Goal: Transaction & Acquisition: Download file/media

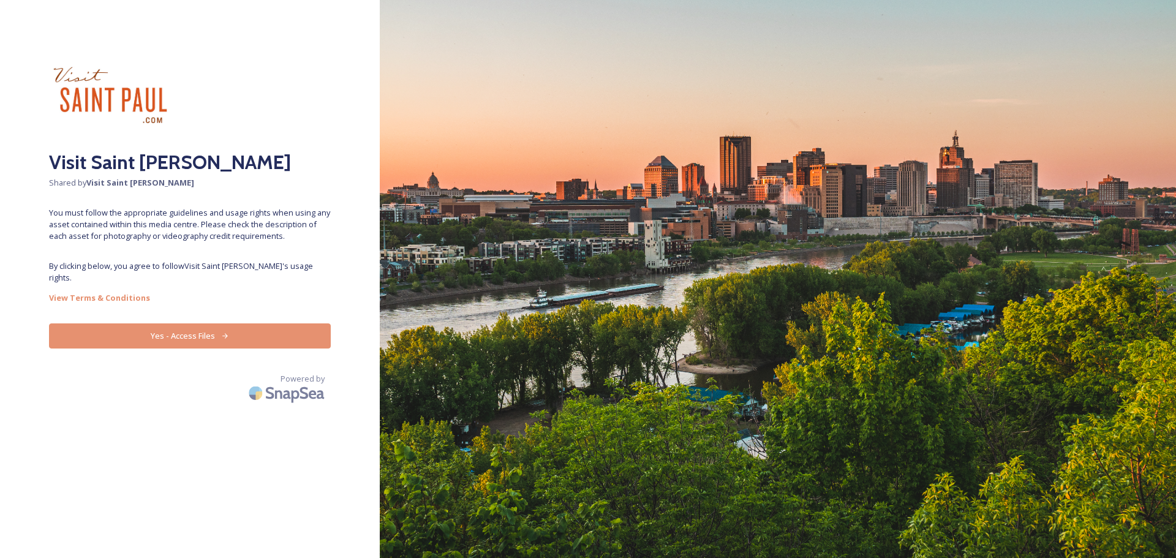
click at [170, 323] on button "Yes - Access Files" at bounding box center [190, 335] width 282 height 25
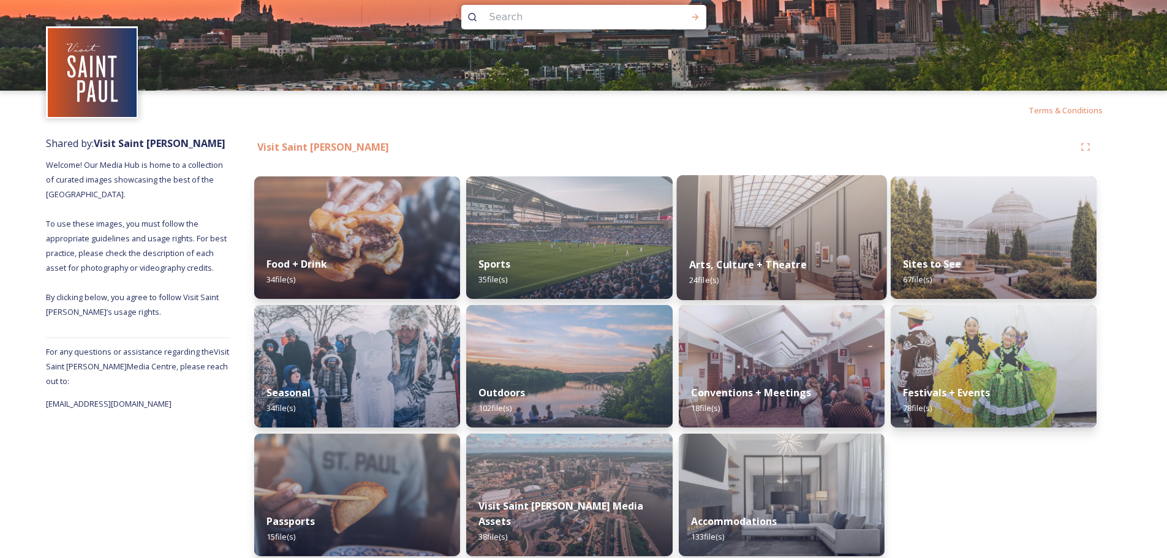
scroll to position [30, 0]
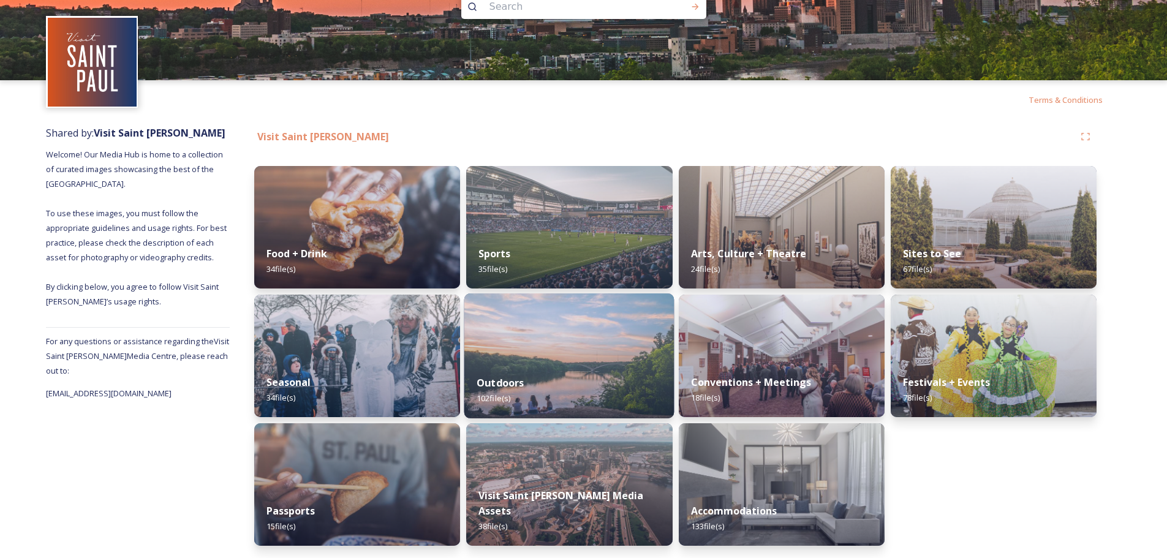
click at [572, 358] on img at bounding box center [569, 355] width 210 height 125
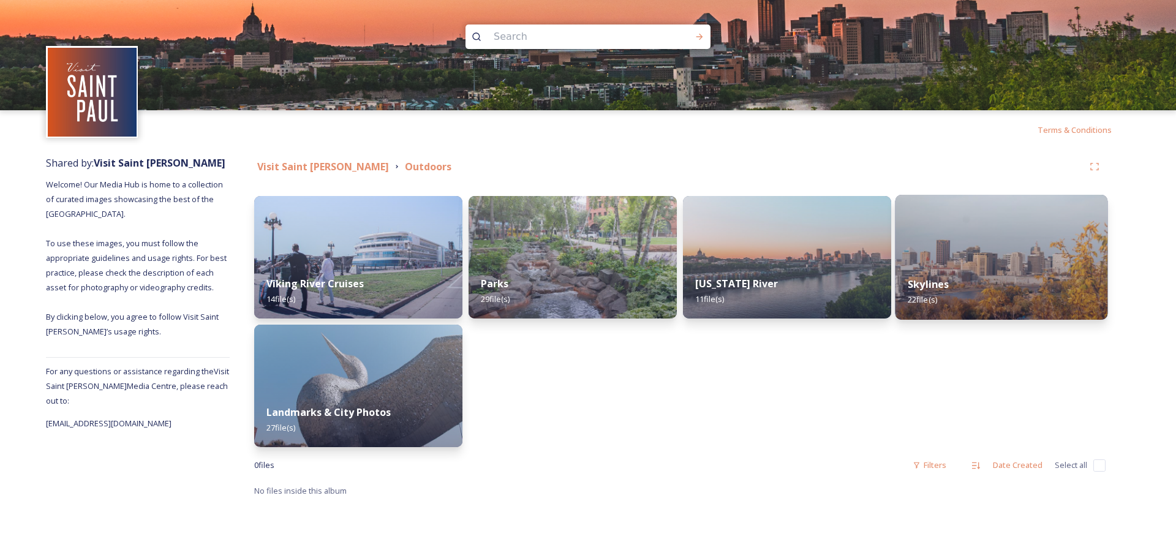
click at [1000, 274] on div "Skylines 22 file(s)" at bounding box center [1001, 292] width 213 height 56
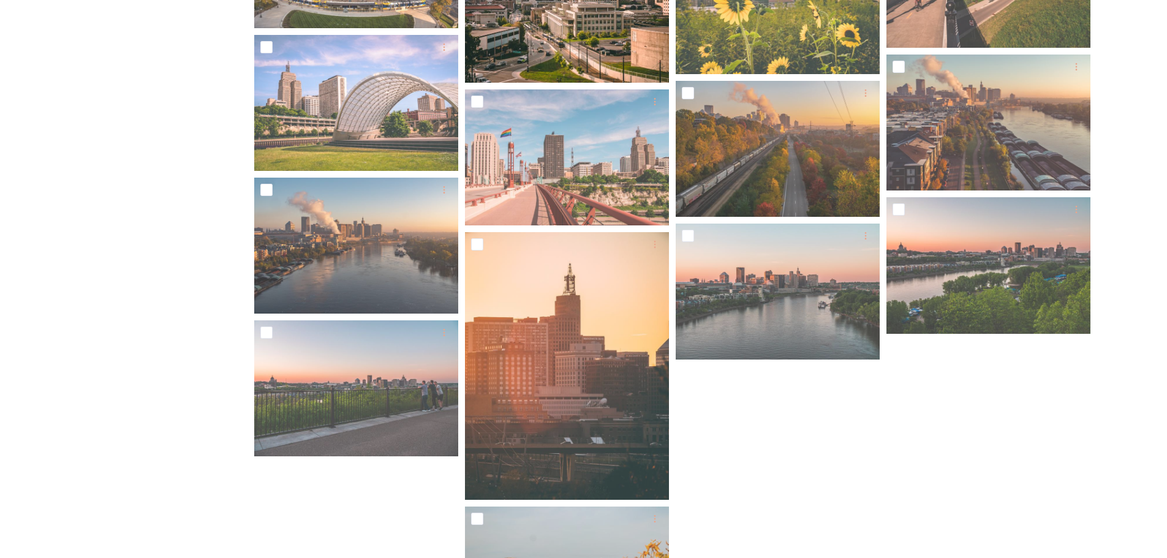
scroll to position [612, 0]
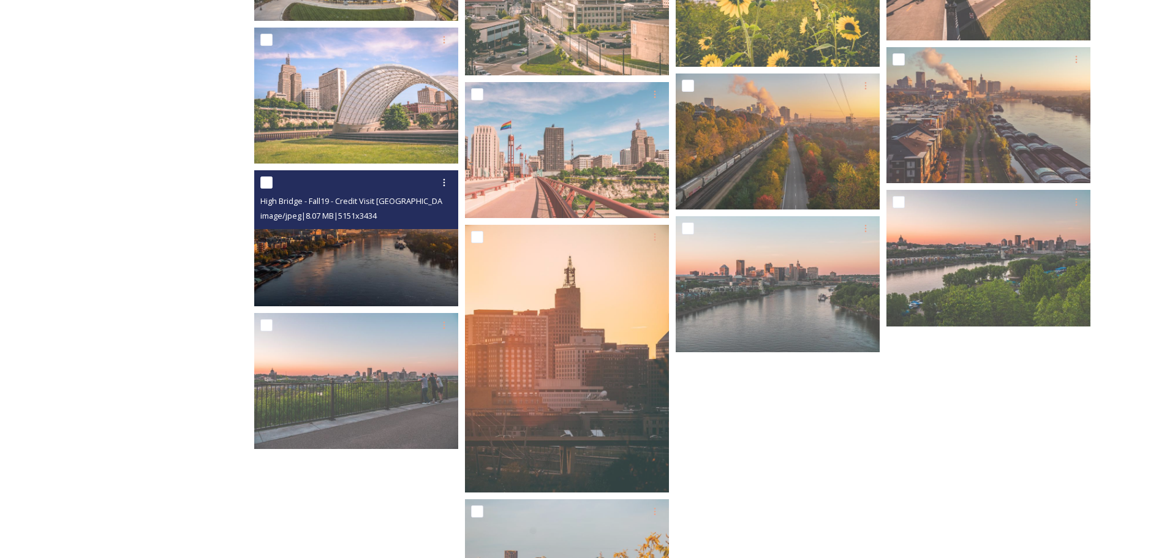
click at [361, 260] on img at bounding box center [356, 238] width 204 height 136
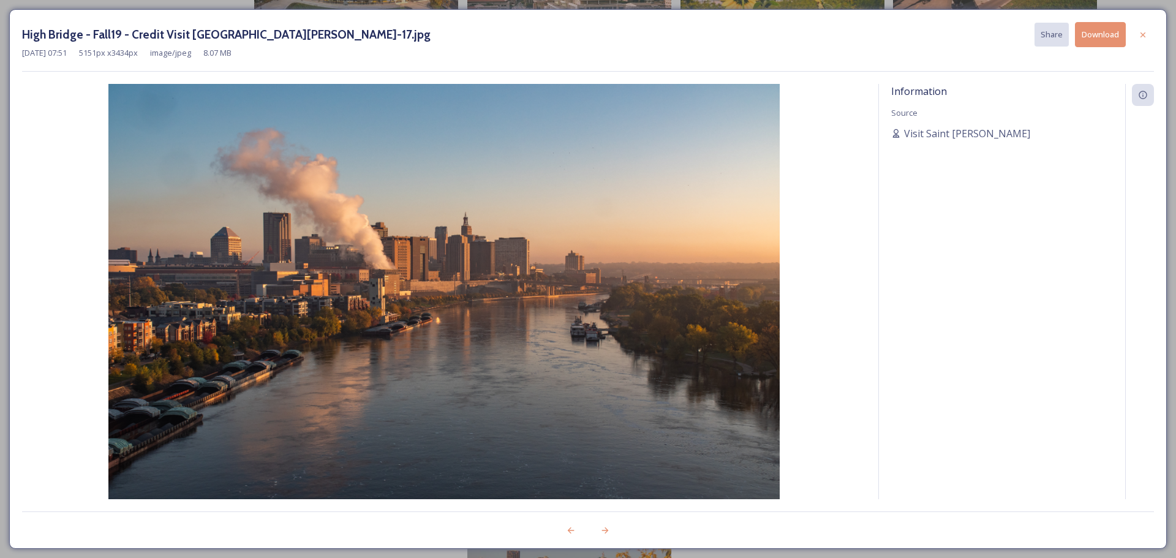
click at [1136, 31] on div at bounding box center [1143, 35] width 22 height 22
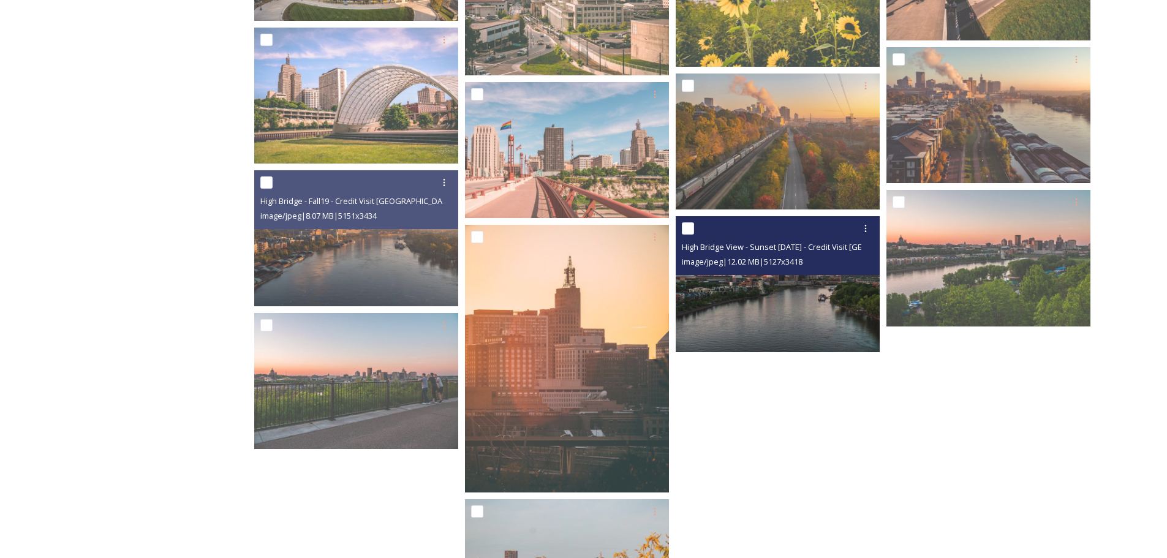
click at [742, 328] on img at bounding box center [778, 284] width 204 height 136
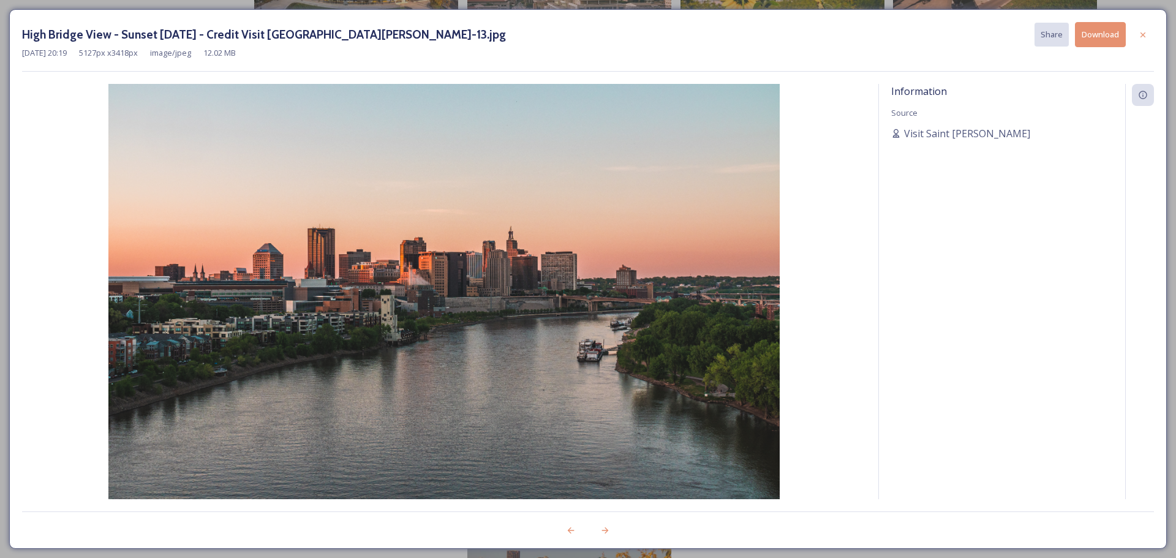
click at [1085, 37] on button "Download" at bounding box center [1100, 34] width 51 height 25
click at [1139, 32] on icon at bounding box center [1143, 35] width 10 height 10
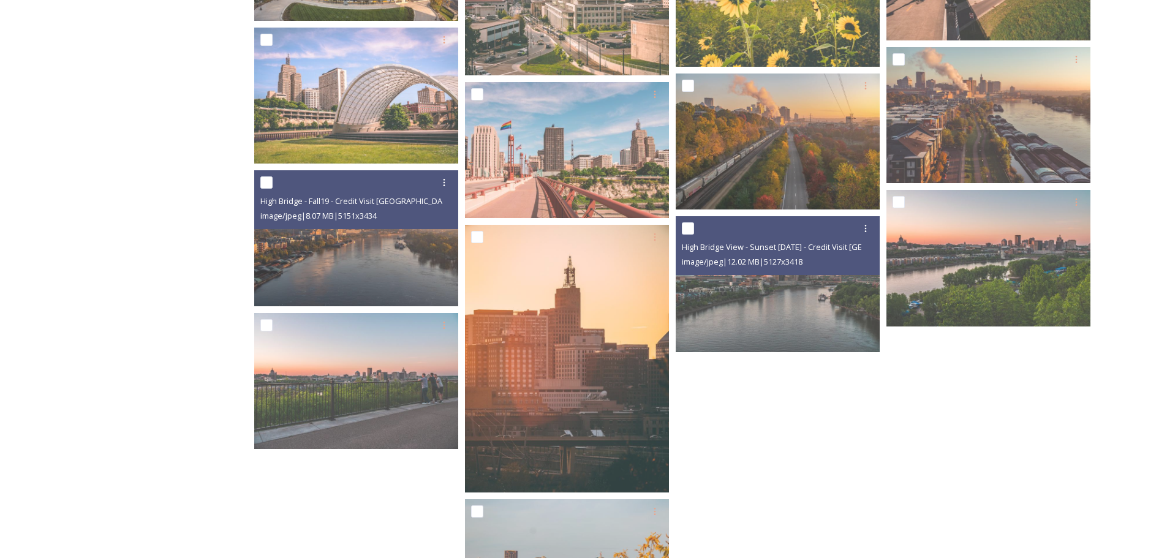
click at [1055, 430] on div at bounding box center [991, 131] width 210 height 1022
click at [1098, 380] on div "Visit Saint [PERSON_NAME] Outdoors Skylines 22 file s Filters Date Created Sele…" at bounding box center [675, 99] width 891 height 1125
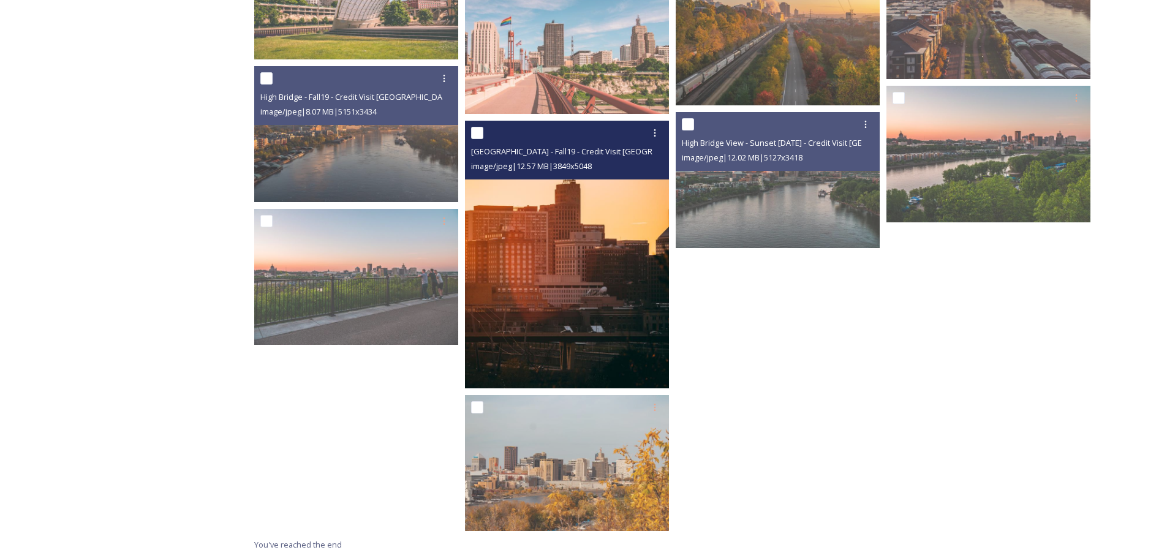
click at [641, 241] on img at bounding box center [567, 255] width 204 height 268
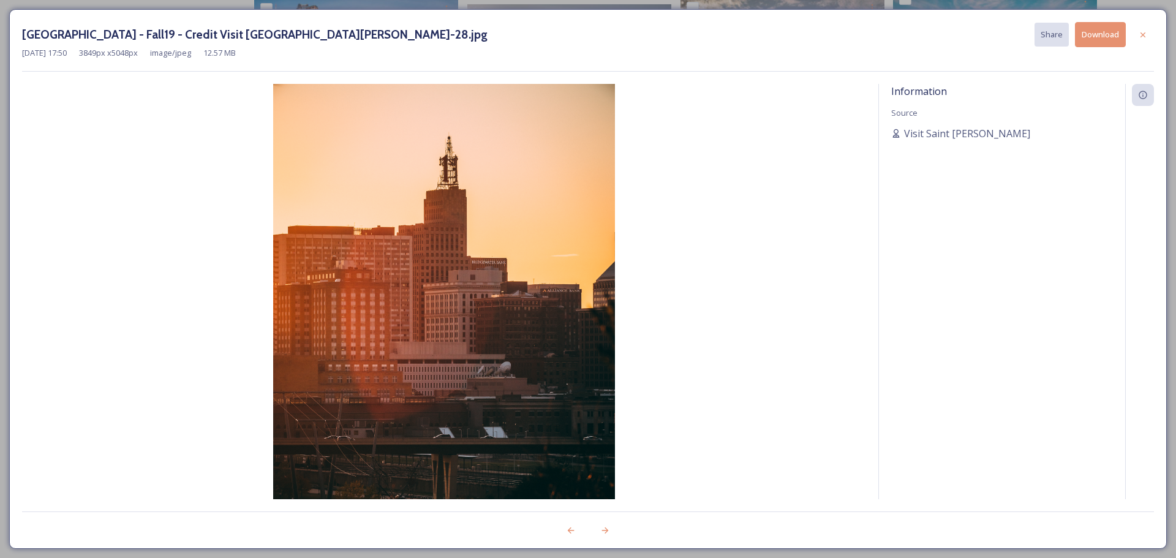
click at [1115, 37] on button "Download" at bounding box center [1100, 34] width 51 height 25
click at [1140, 32] on icon at bounding box center [1143, 35] width 10 height 10
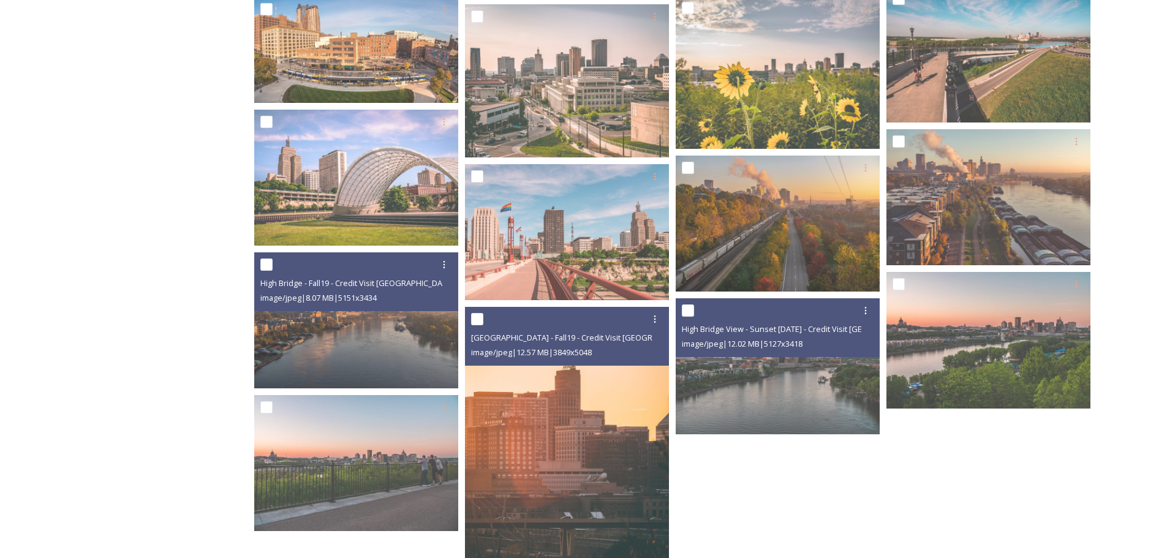
click at [1124, 129] on div "Shared by: Visit Saint [PERSON_NAME] Welcome! Our Media Hub is home to a collec…" at bounding box center [583, 181] width 1167 height 1125
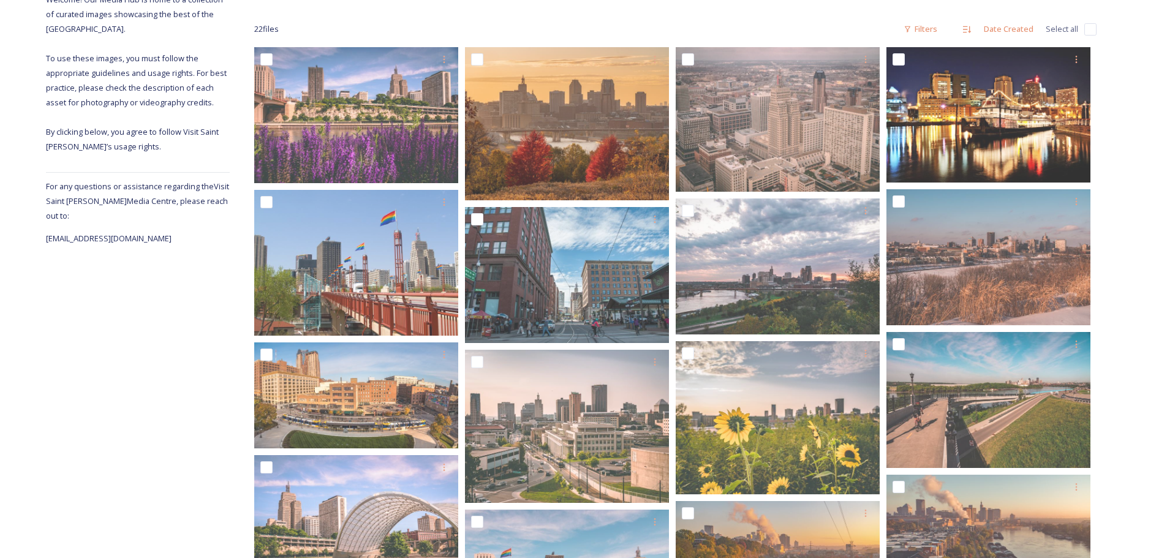
scroll to position [163, 0]
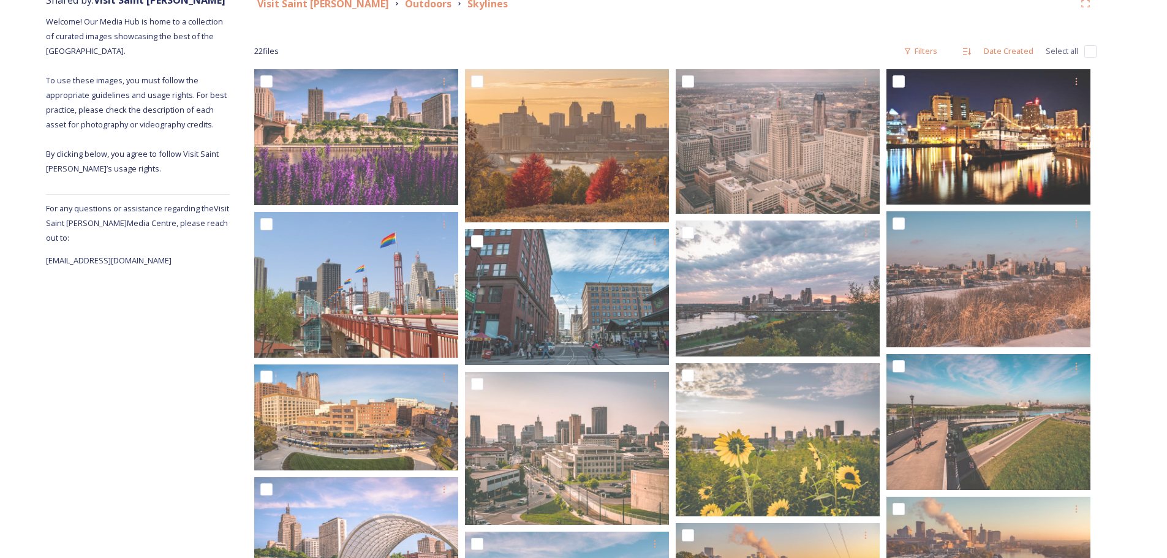
click at [1106, 282] on div "Visit Saint [PERSON_NAME] Outdoors Skylines 22 file s Filters Date Created Sele…" at bounding box center [675, 549] width 891 height 1125
click at [181, 396] on div "Shared by: Visit Saint [PERSON_NAME] Welcome! Our Media Hub is home to a collec…" at bounding box center [138, 549] width 184 height 1125
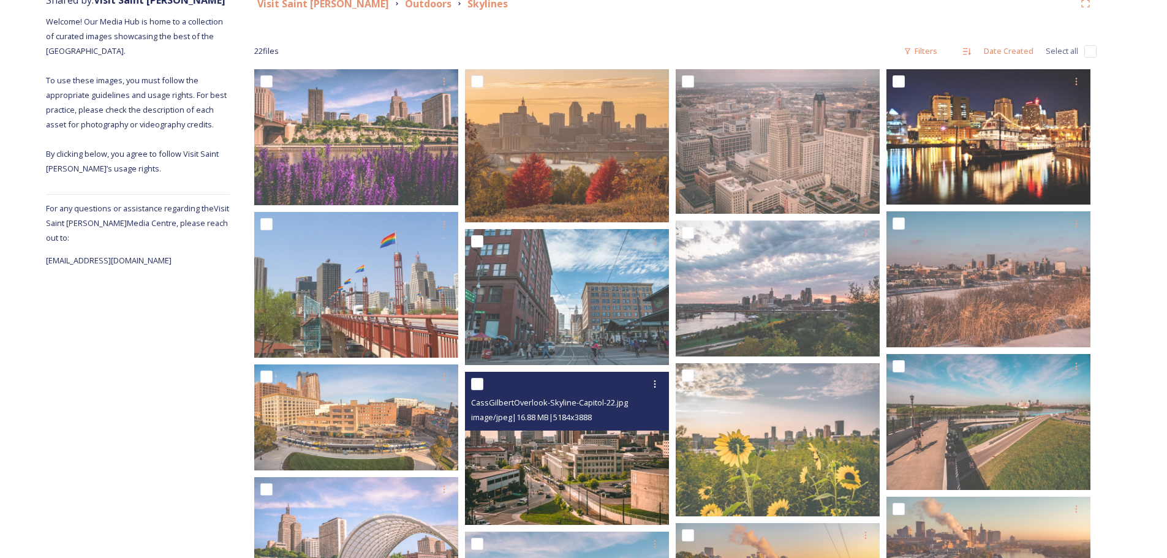
click at [555, 442] on img at bounding box center [567, 448] width 204 height 153
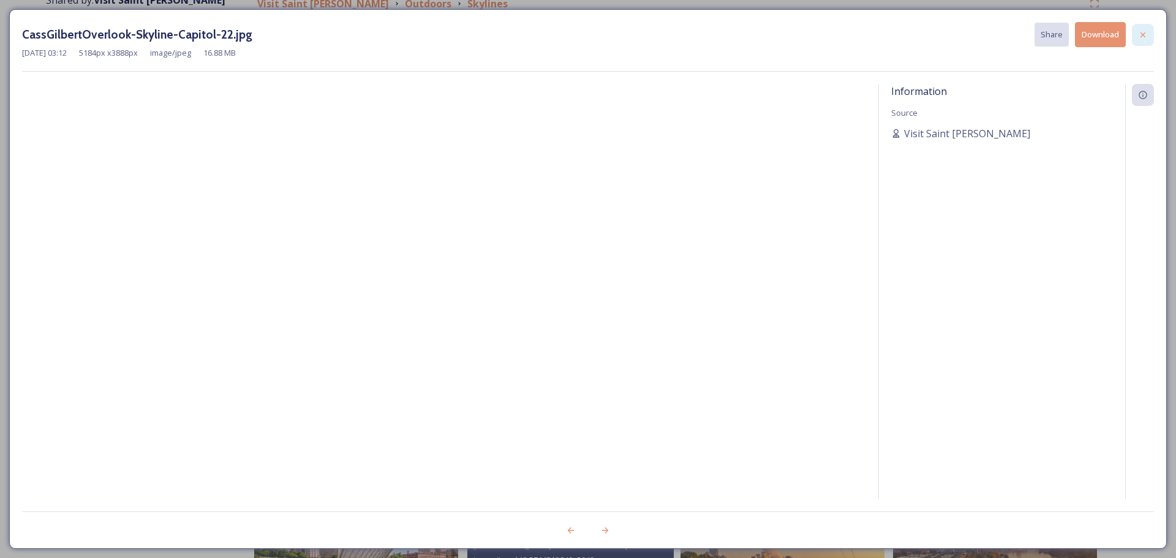
click at [1144, 30] on icon at bounding box center [1143, 35] width 10 height 10
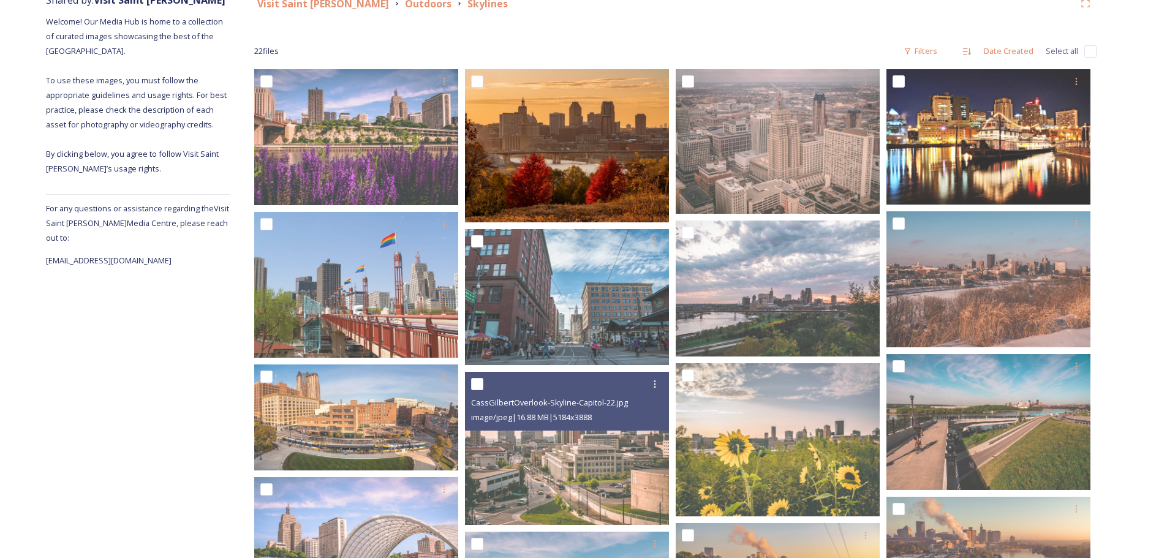
scroll to position [0, 0]
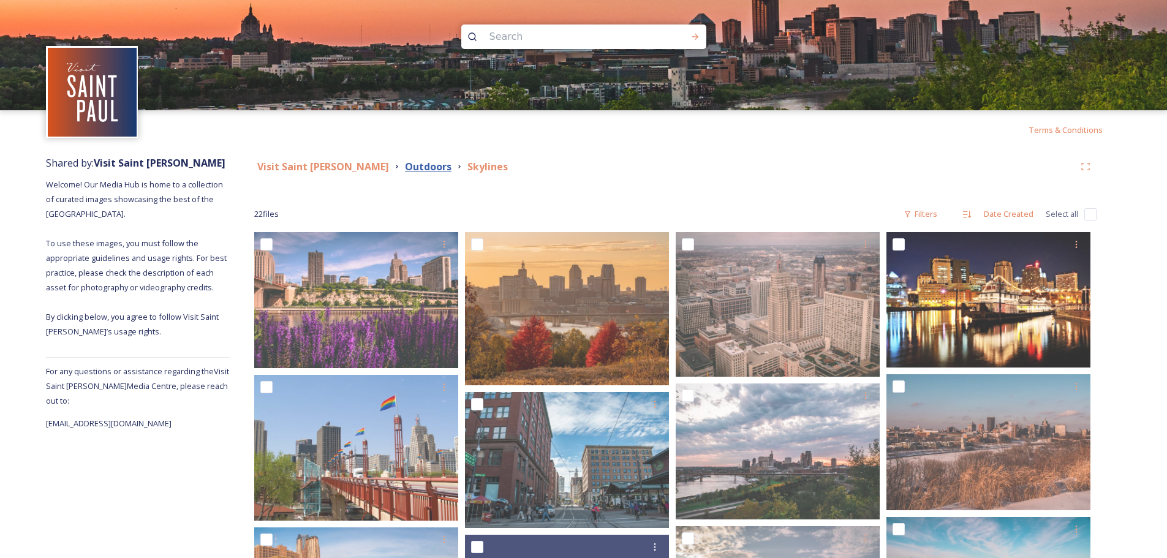
click at [405, 167] on strong "Outdoors" at bounding box center [428, 166] width 47 height 13
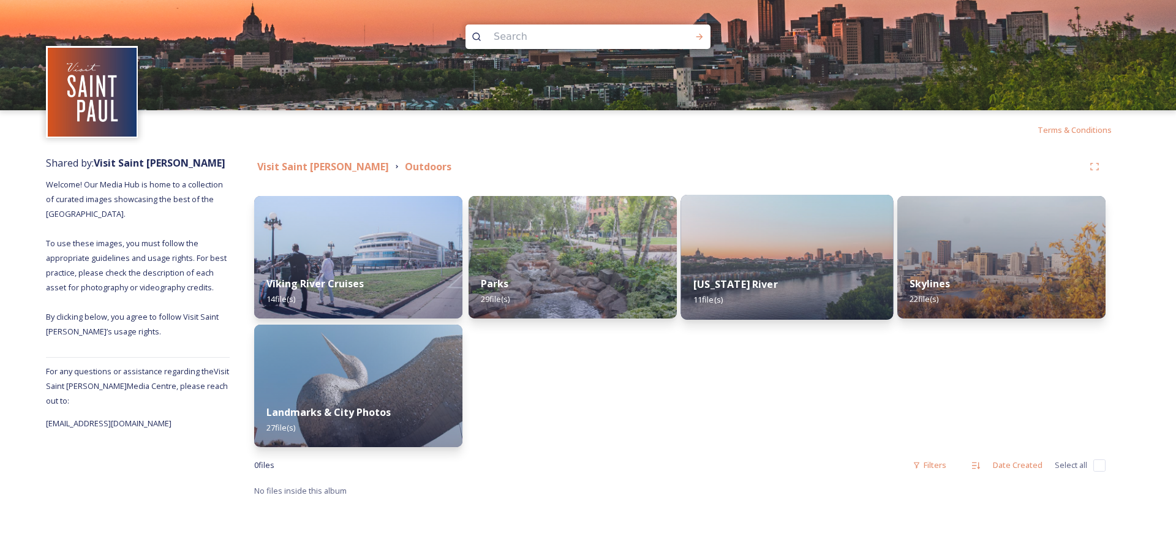
click at [805, 273] on div "[US_STATE] River 11 file(s)" at bounding box center [787, 292] width 213 height 56
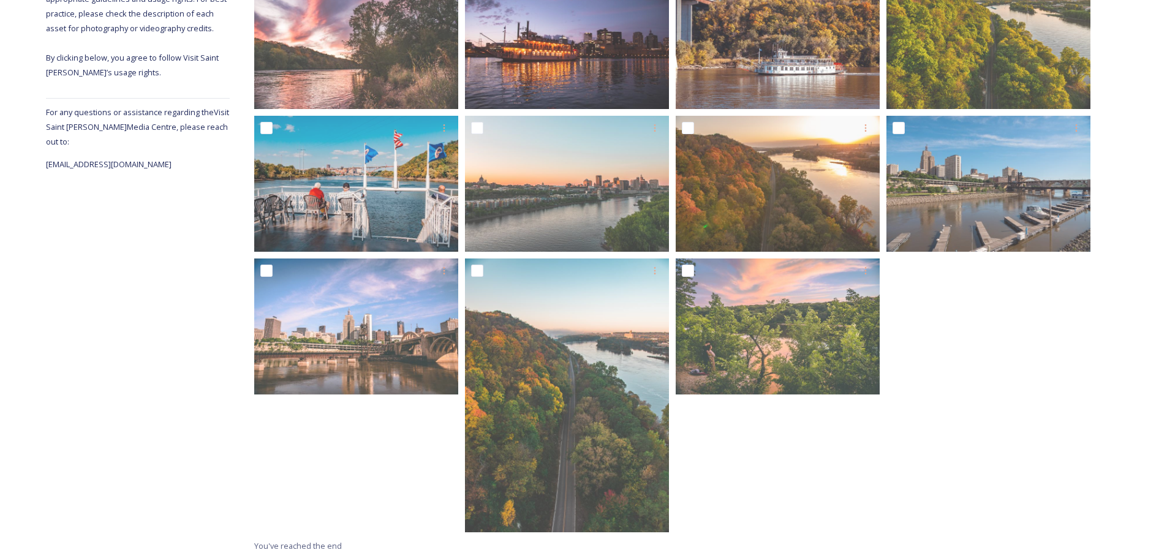
scroll to position [260, 0]
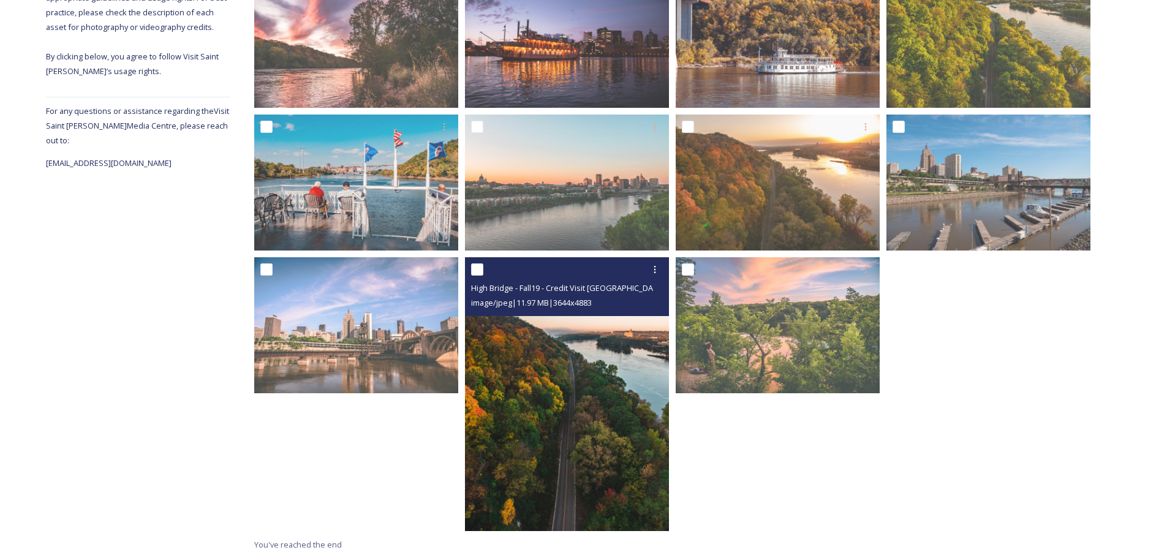
click at [573, 380] on img at bounding box center [567, 393] width 204 height 273
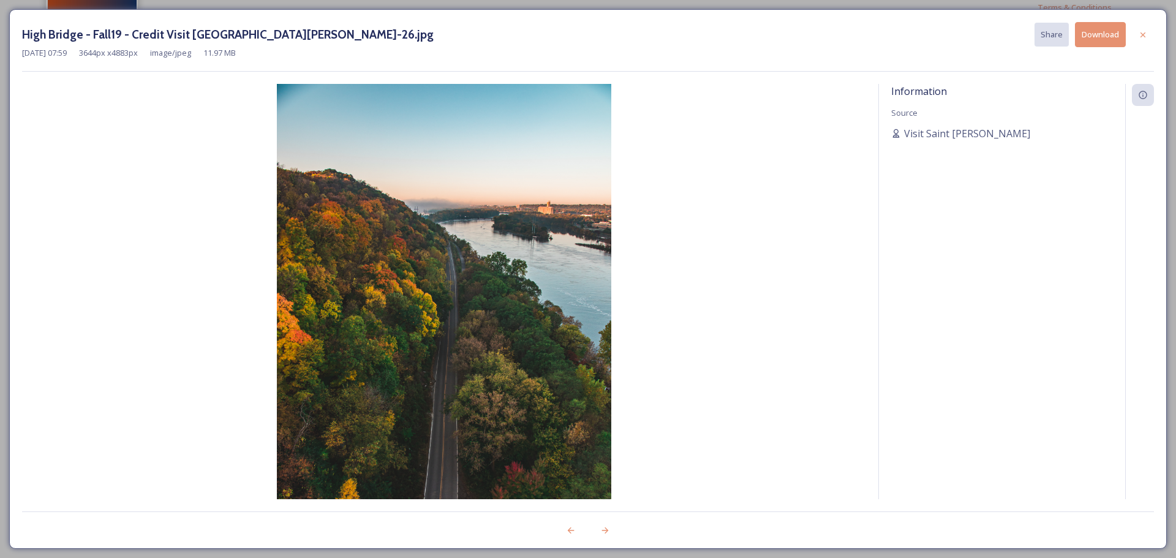
click at [1091, 31] on button "Download" at bounding box center [1100, 34] width 51 height 25
click at [1141, 35] on icon at bounding box center [1143, 35] width 10 height 10
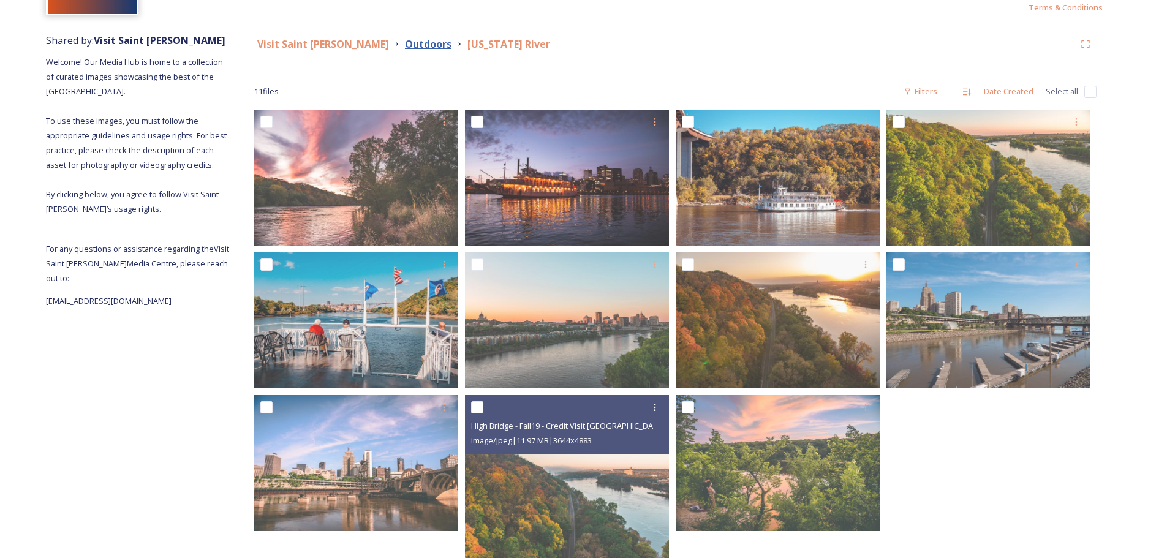
click at [405, 39] on strong "Outdoors" at bounding box center [428, 43] width 47 height 13
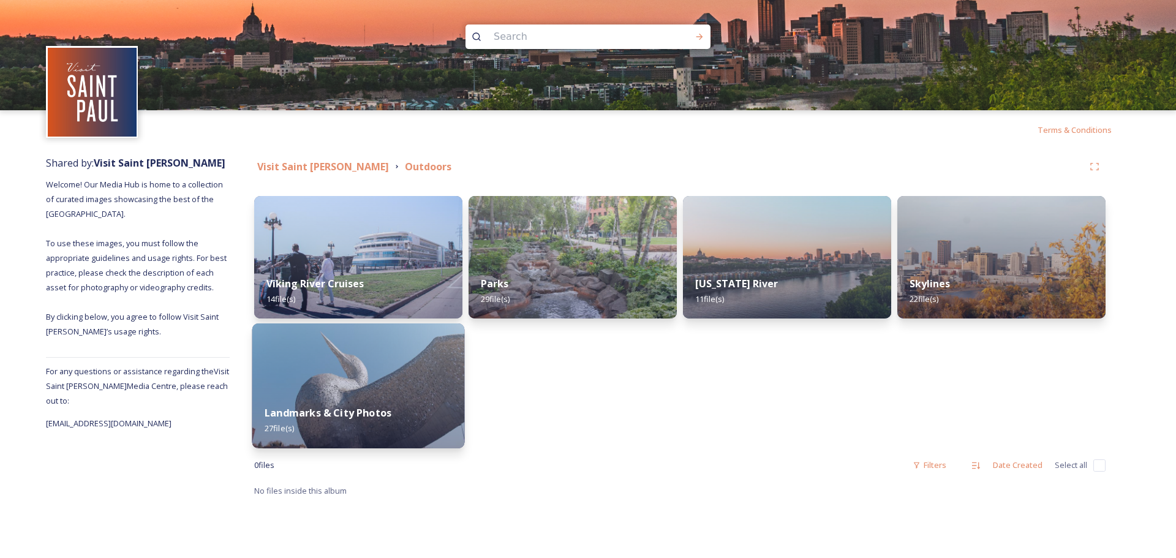
click at [328, 399] on div "Landmarks & City Photos 27 file(s)" at bounding box center [358, 421] width 213 height 56
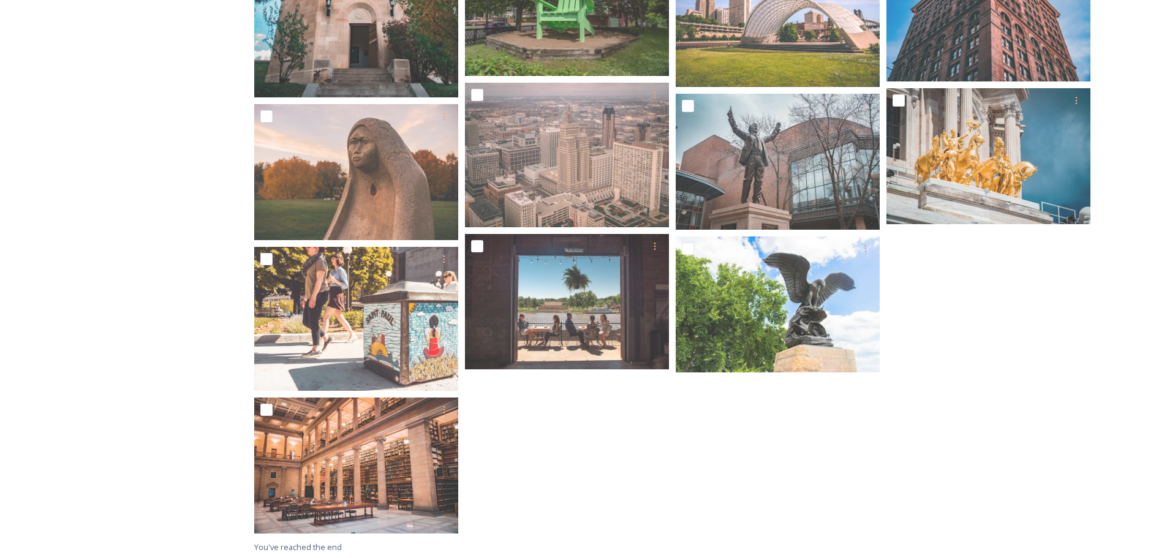
scroll to position [872, 0]
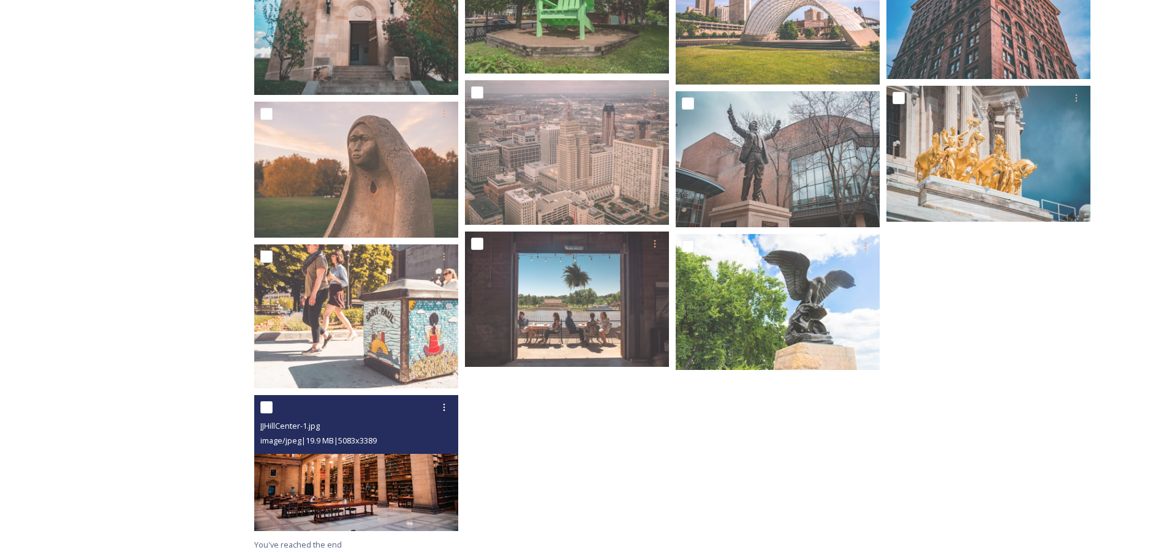
click at [412, 487] on img at bounding box center [356, 463] width 204 height 136
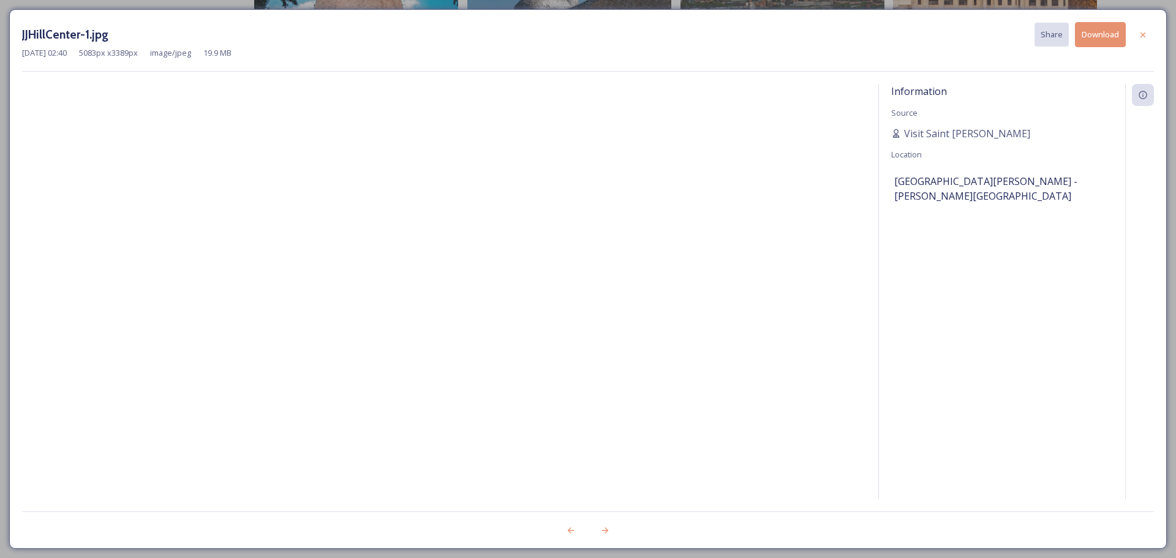
click at [1107, 31] on button "Download" at bounding box center [1100, 34] width 51 height 25
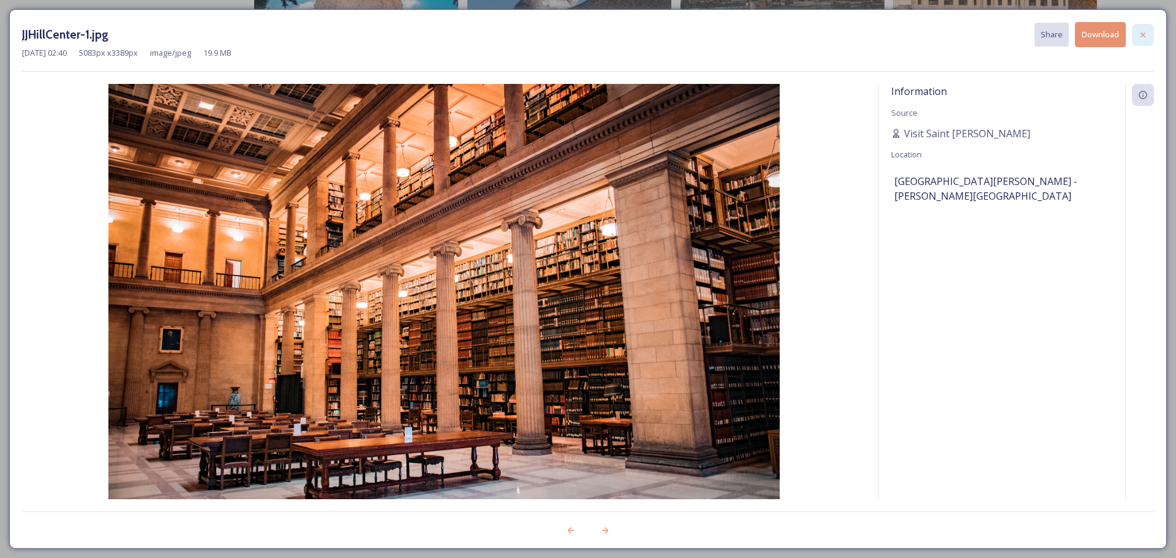
click at [1147, 31] on icon at bounding box center [1143, 35] width 10 height 10
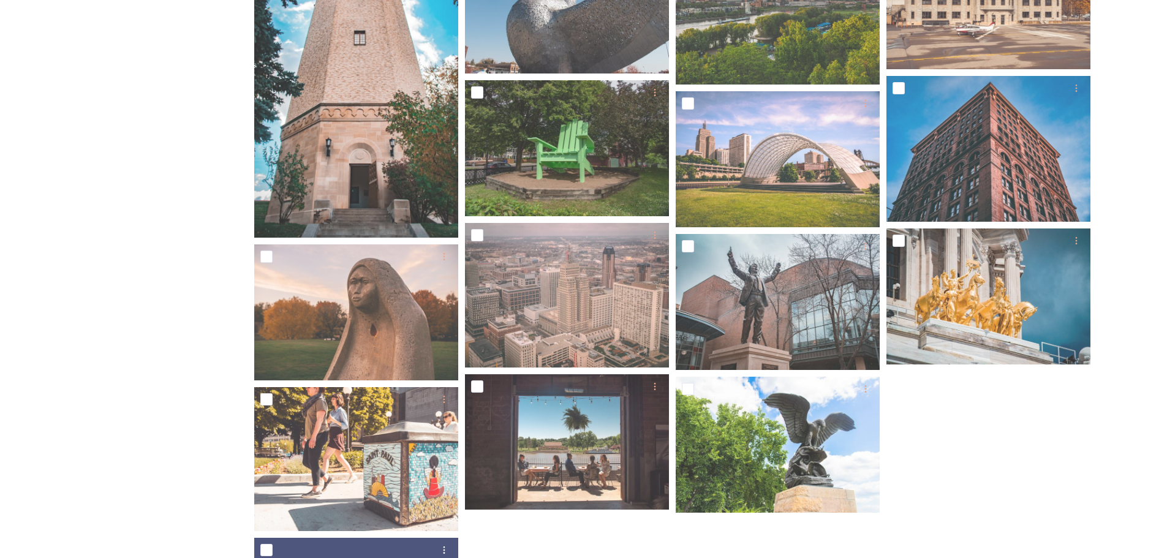
click at [250, 381] on div "Visit Saint [PERSON_NAME] Outdoors Landmarks & City Photos 27 file s Filters Da…" at bounding box center [675, 61] width 891 height 1280
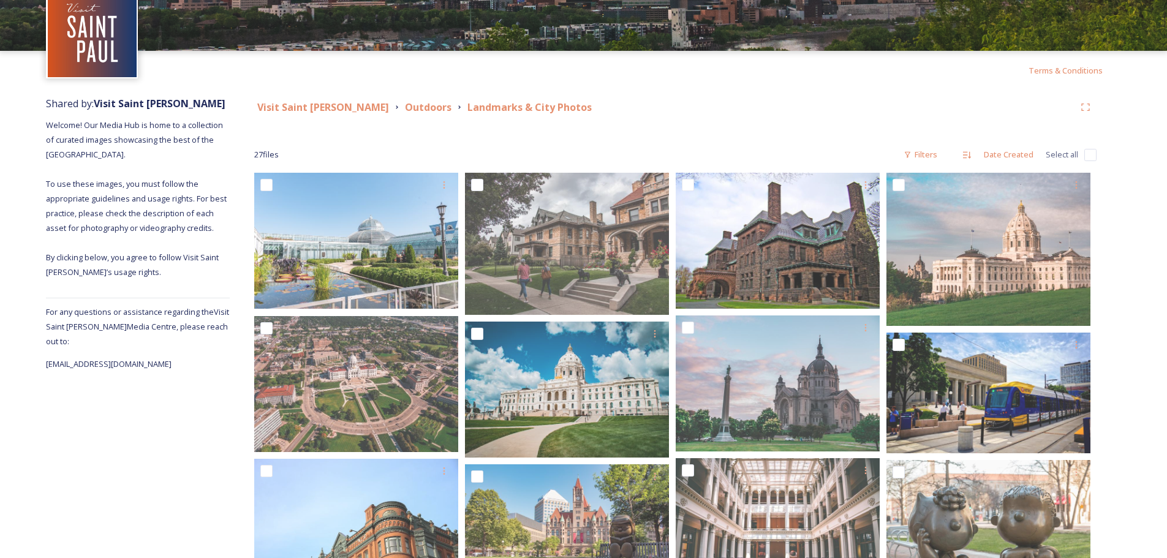
scroll to position [55, 0]
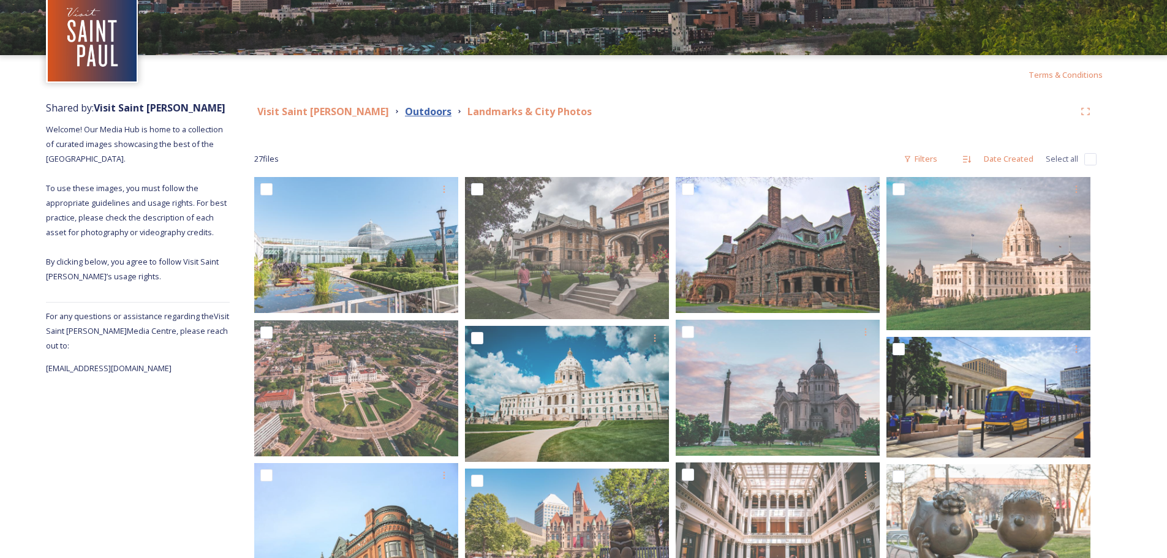
click at [405, 111] on strong "Outdoors" at bounding box center [428, 111] width 47 height 13
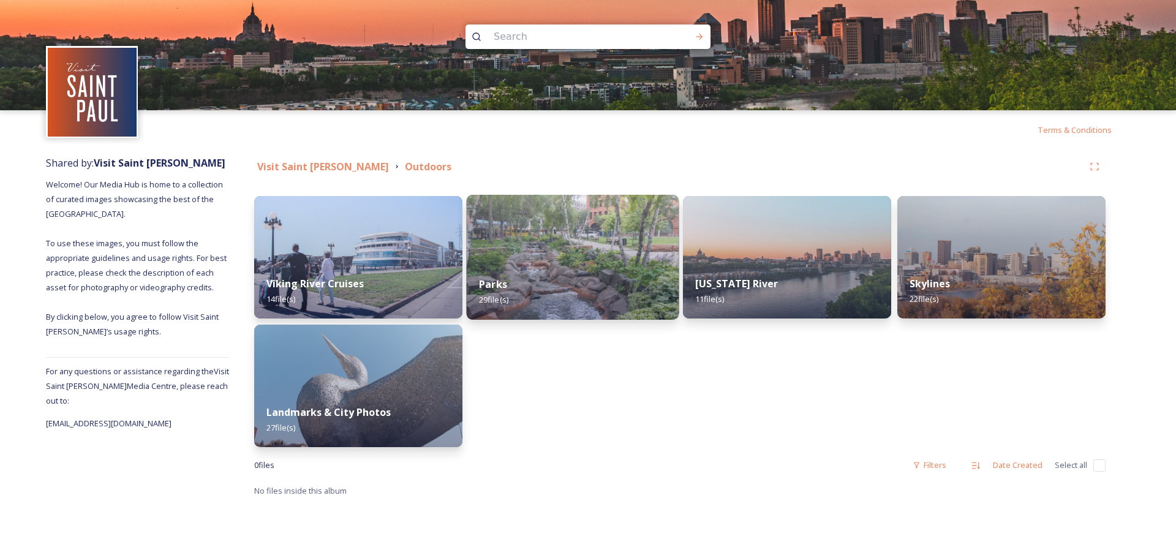
click at [579, 260] on img at bounding box center [573, 257] width 213 height 125
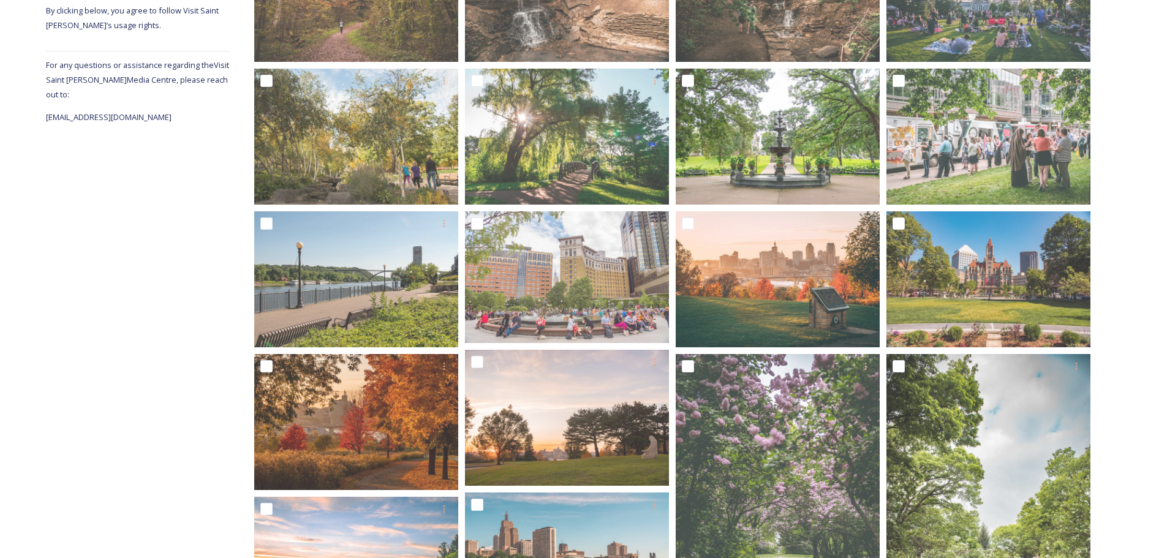
scroll to position [612, 0]
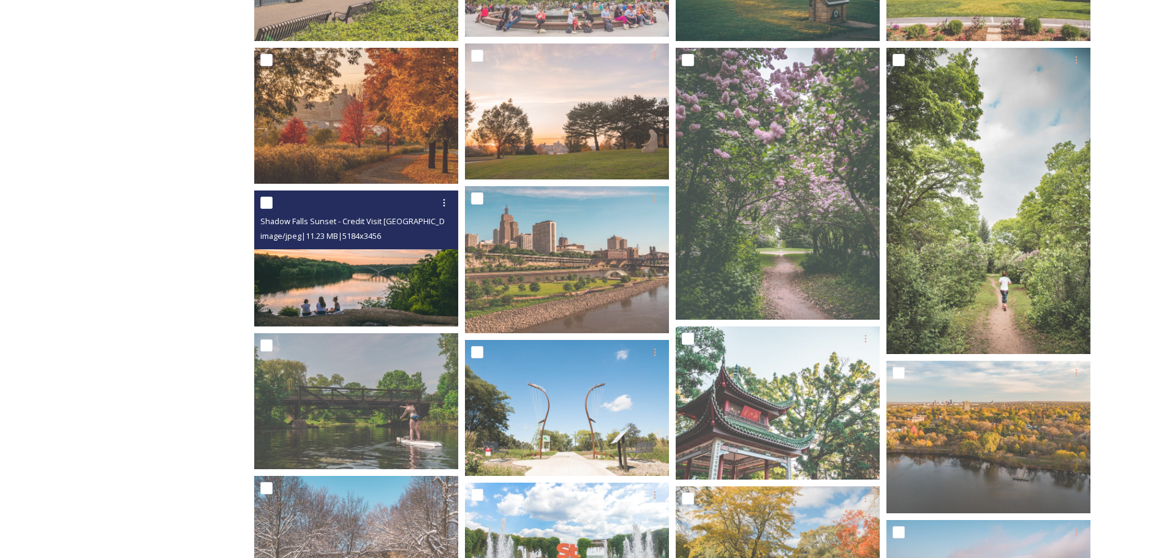
click at [398, 288] on img at bounding box center [356, 258] width 204 height 136
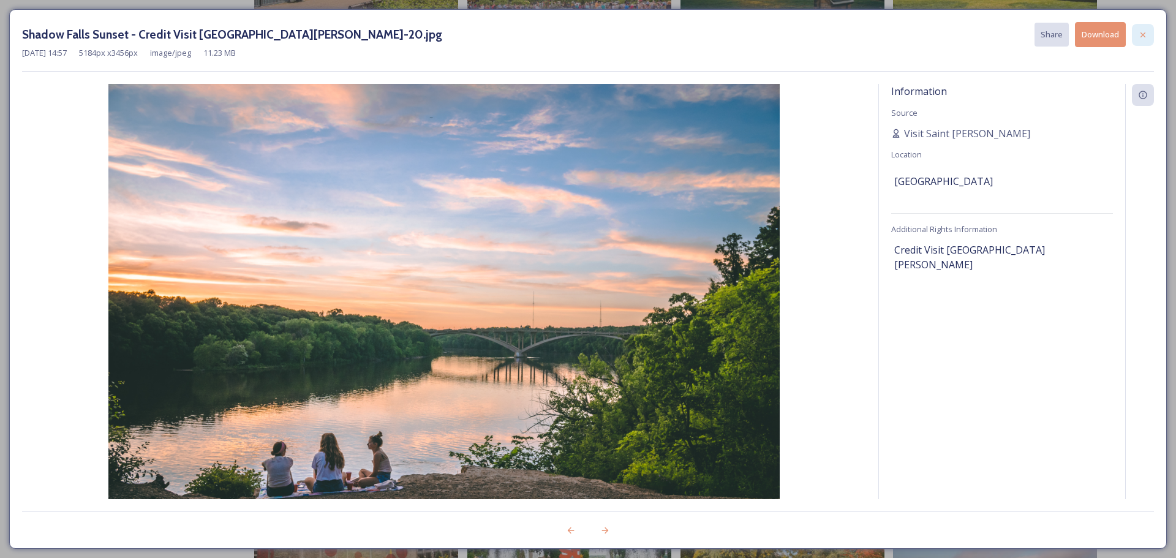
click at [1143, 33] on icon at bounding box center [1143, 35] width 10 height 10
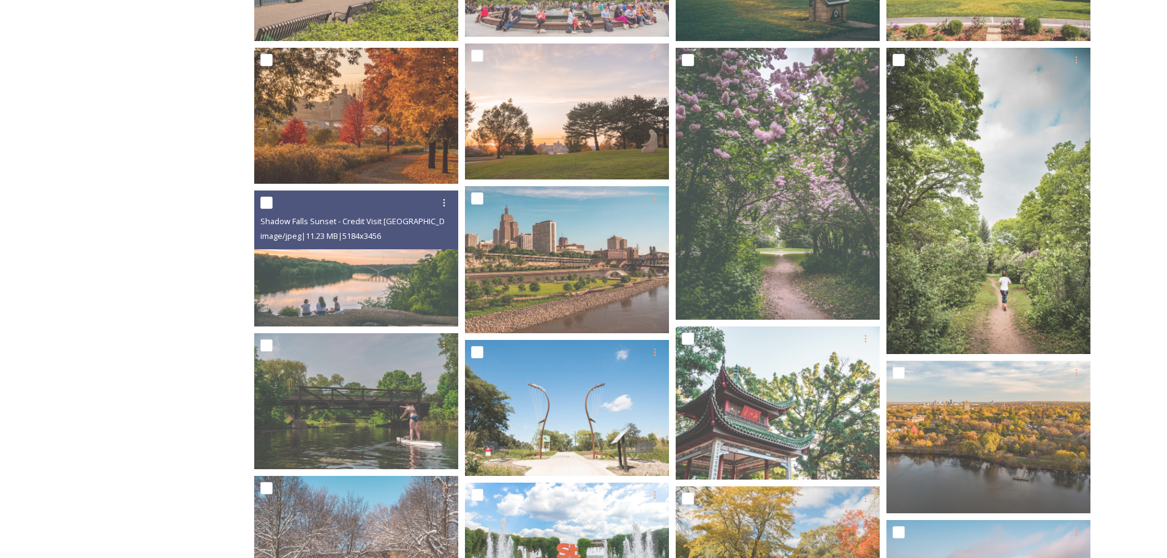
click at [217, 344] on div "Shared by: Visit Saint [PERSON_NAME] Welcome! Our Media Hub is home to a collec…" at bounding box center [138, 266] width 184 height 1459
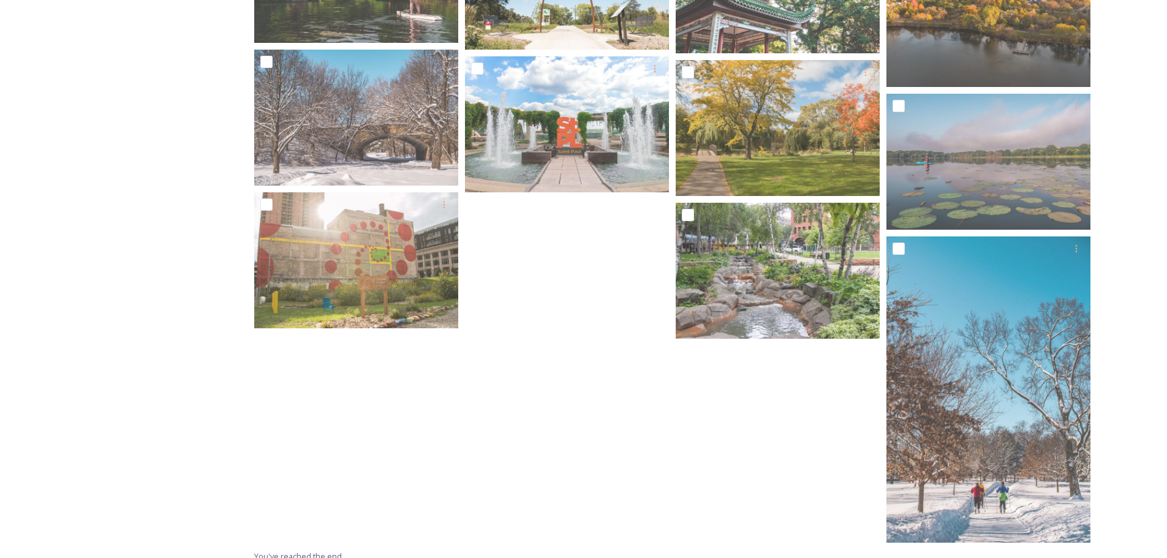
scroll to position [1050, 0]
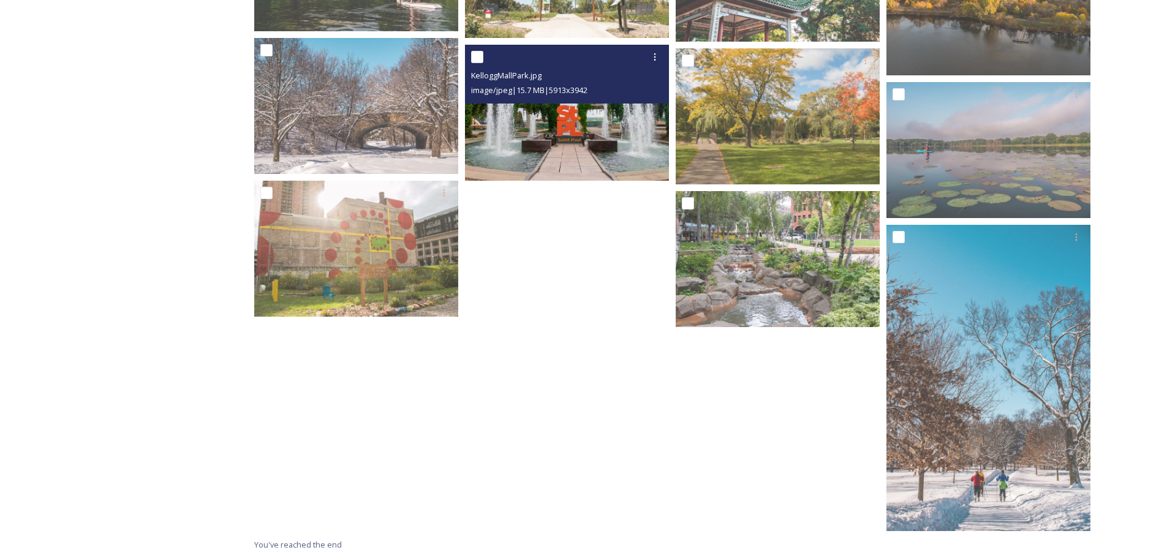
click at [612, 169] on img at bounding box center [567, 113] width 204 height 136
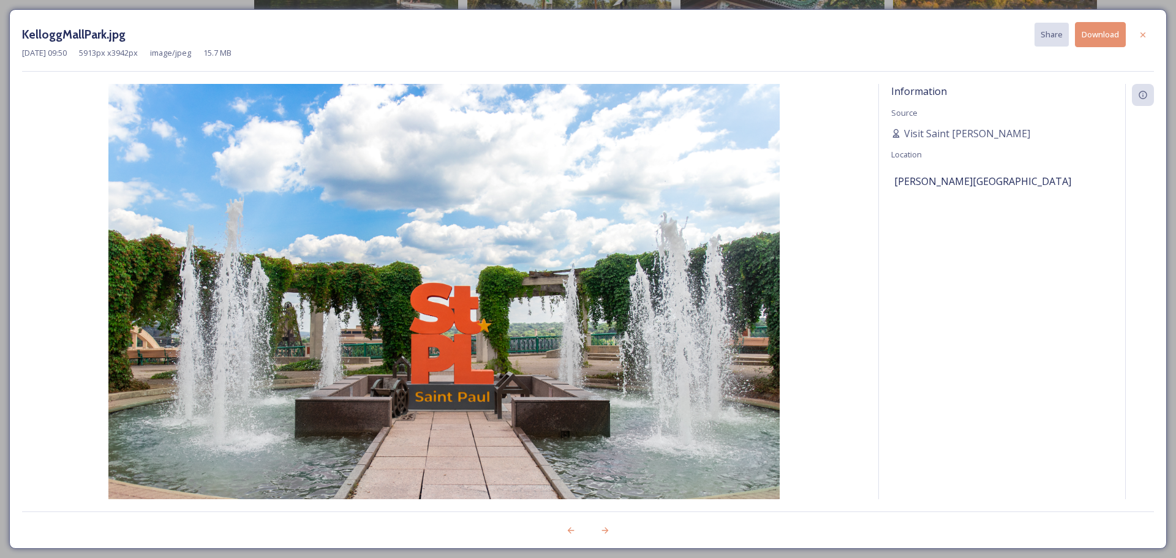
click at [1109, 40] on button "Download" at bounding box center [1100, 34] width 51 height 25
click at [1142, 35] on icon at bounding box center [1143, 35] width 10 height 10
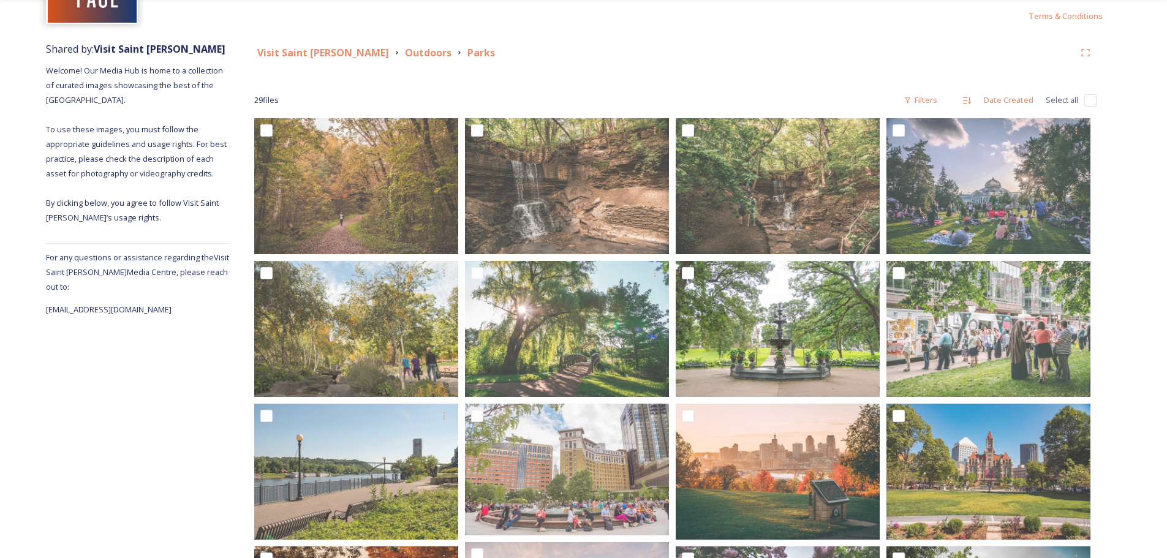
scroll to position [0, 0]
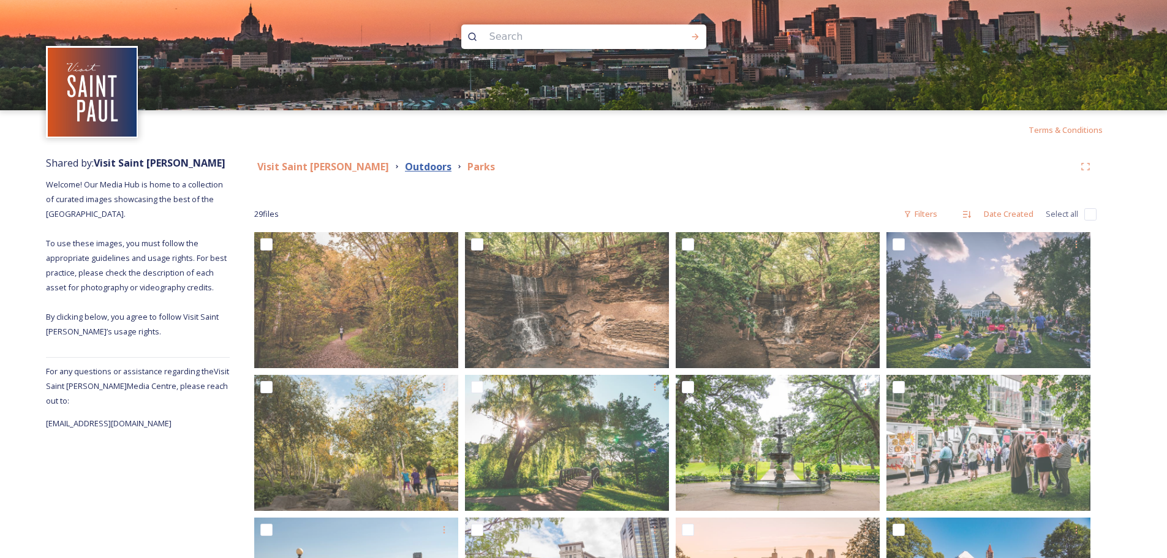
click at [405, 168] on strong "Outdoors" at bounding box center [428, 166] width 47 height 13
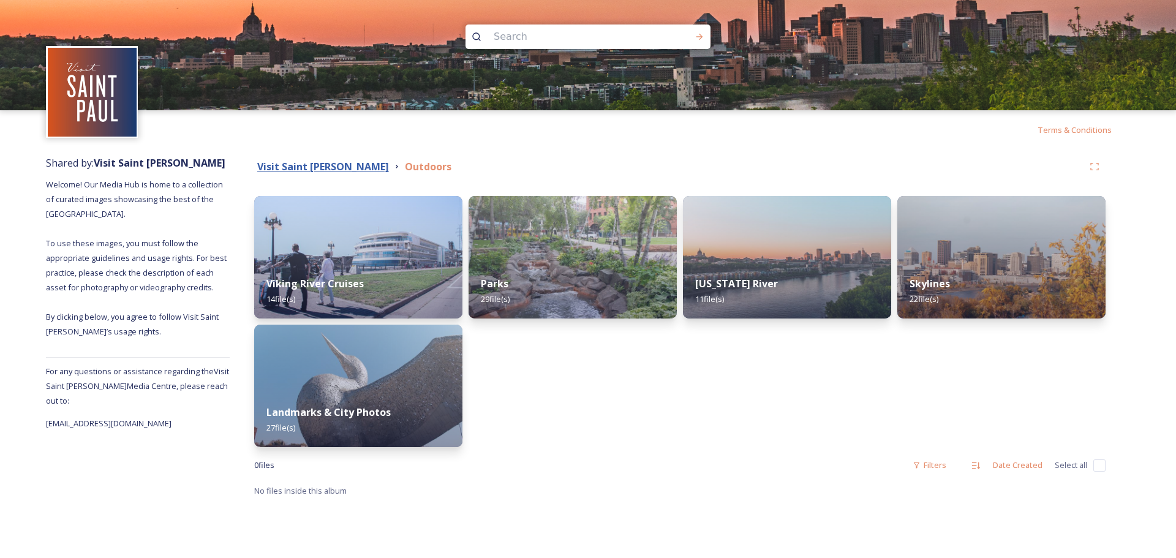
click at [307, 172] on strong "Visit Saint [PERSON_NAME]" at bounding box center [323, 166] width 132 height 13
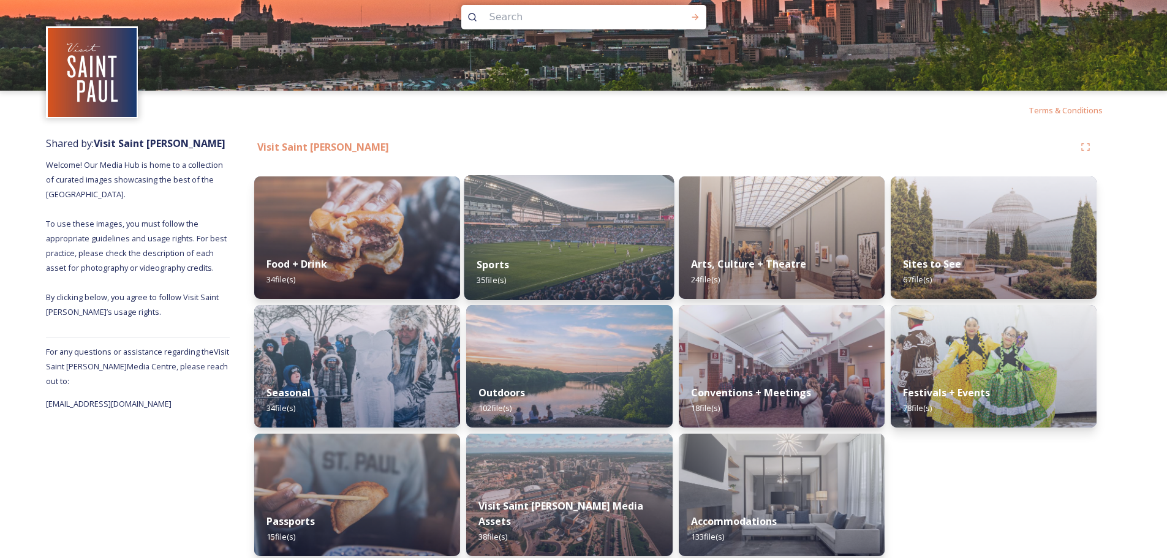
scroll to position [30, 0]
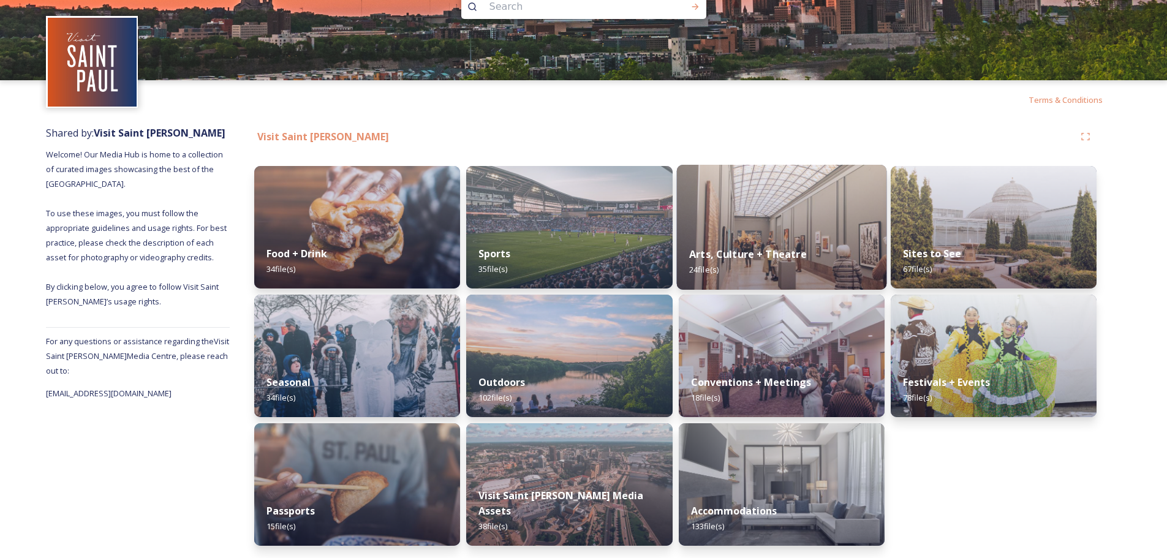
click at [770, 250] on strong "Arts, Culture + Theatre" at bounding box center [748, 253] width 118 height 13
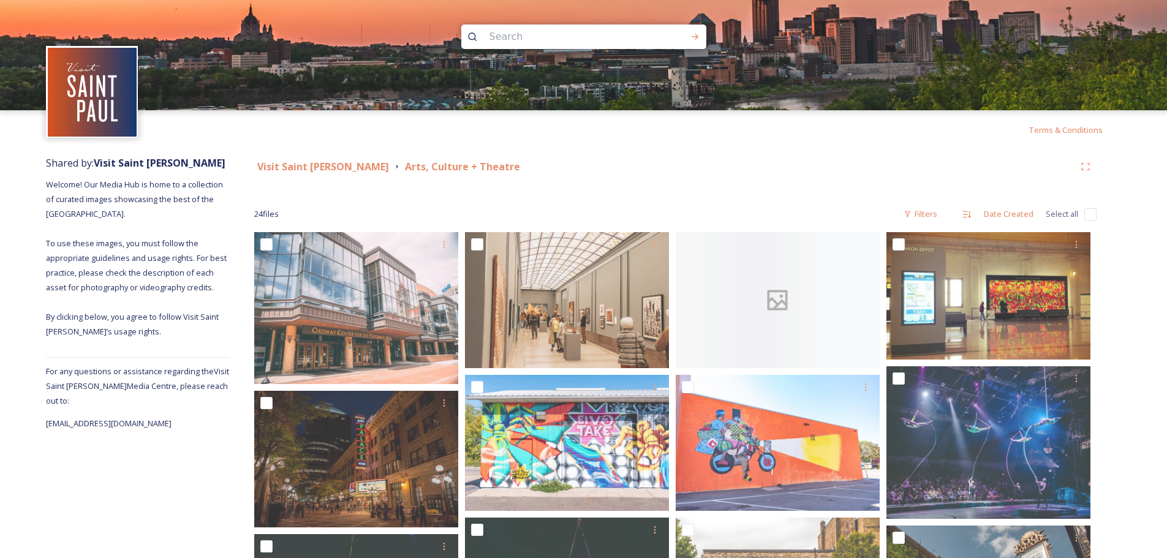
click at [763, 165] on div "Visit Saint [PERSON_NAME] Arts, Culture + Theatre" at bounding box center [664, 166] width 820 height 15
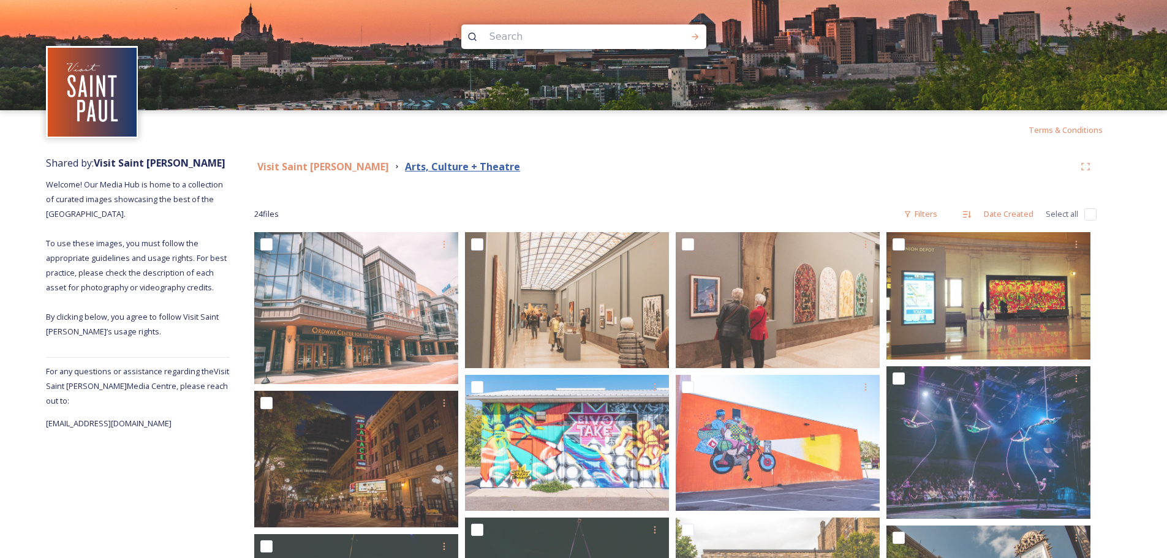
click at [405, 164] on strong "Arts, Culture + Theatre" at bounding box center [462, 166] width 115 height 13
click at [315, 167] on strong "Visit Saint [PERSON_NAME]" at bounding box center [323, 166] width 132 height 13
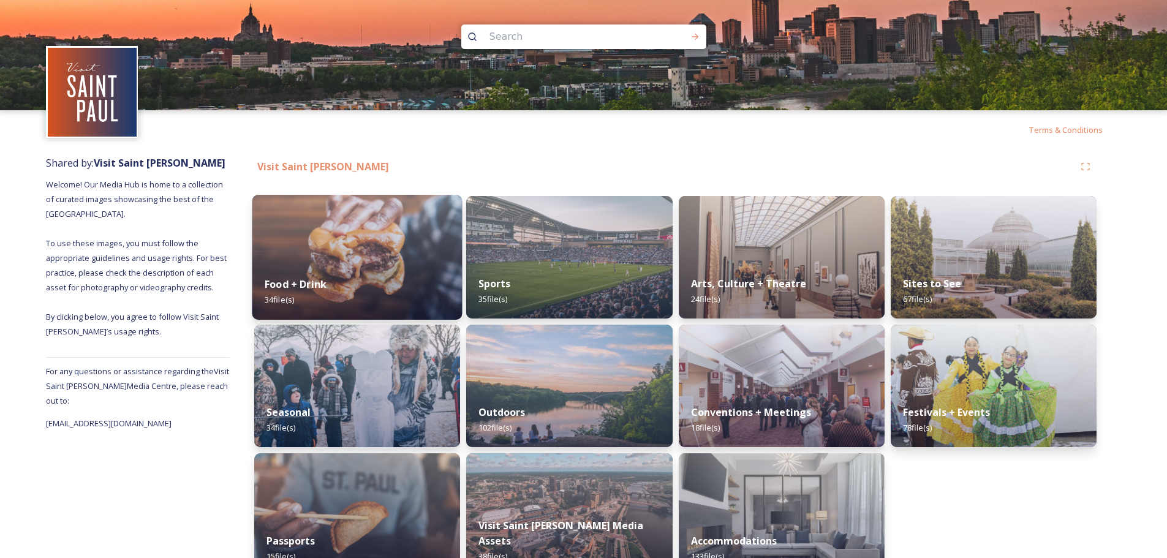
click at [345, 295] on div "Food + Drink 34 file(s)" at bounding box center [357, 292] width 210 height 56
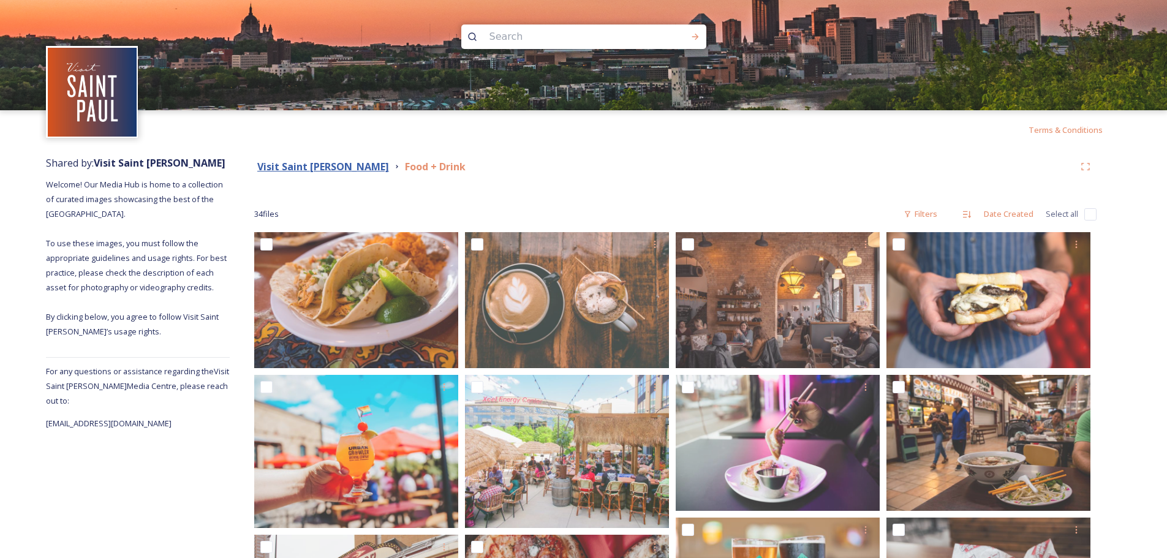
click at [321, 168] on strong "Visit Saint [PERSON_NAME]" at bounding box center [323, 166] width 132 height 13
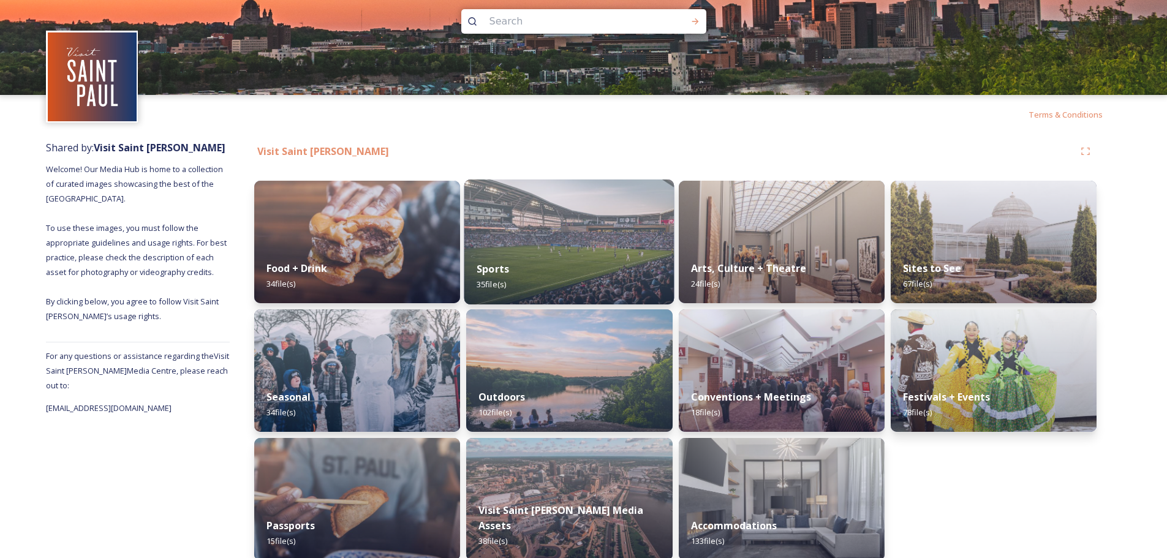
scroll to position [30, 0]
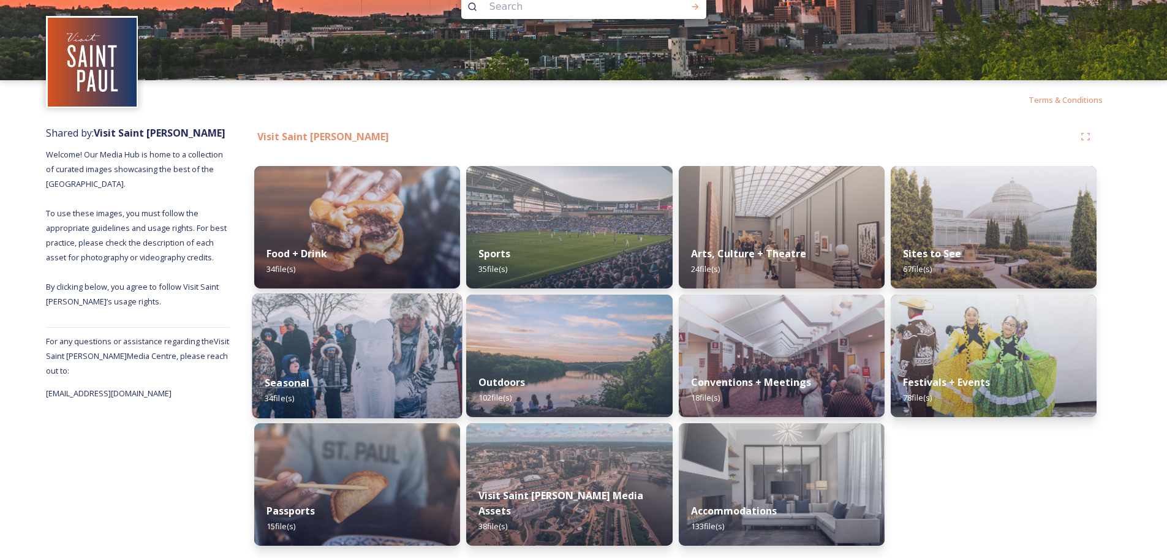
click at [312, 391] on div "Seasonal 34 file(s)" at bounding box center [357, 391] width 210 height 56
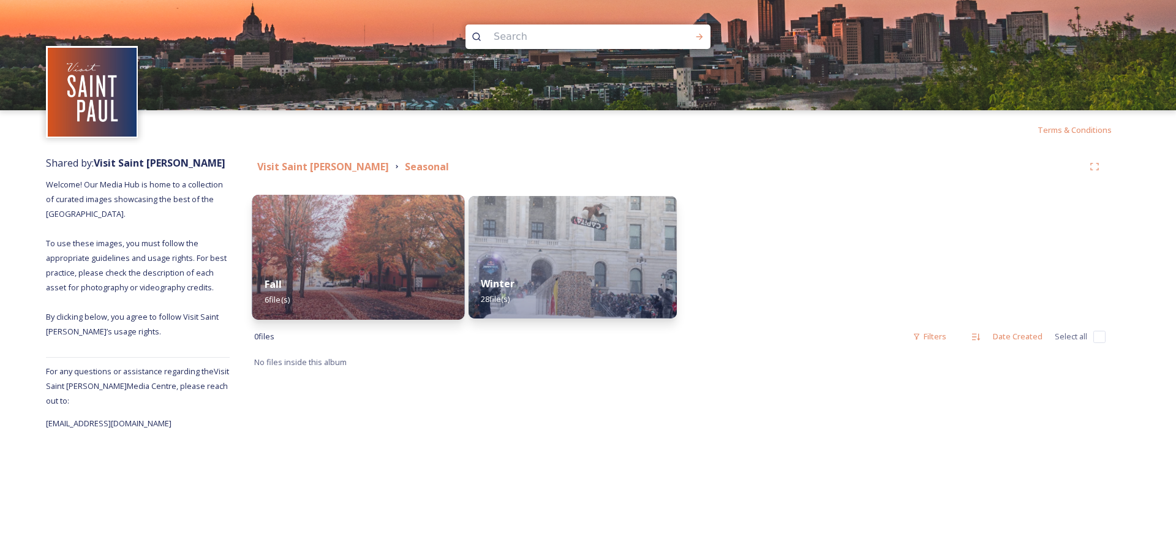
click at [337, 266] on div "Fall 6 file(s)" at bounding box center [358, 292] width 213 height 56
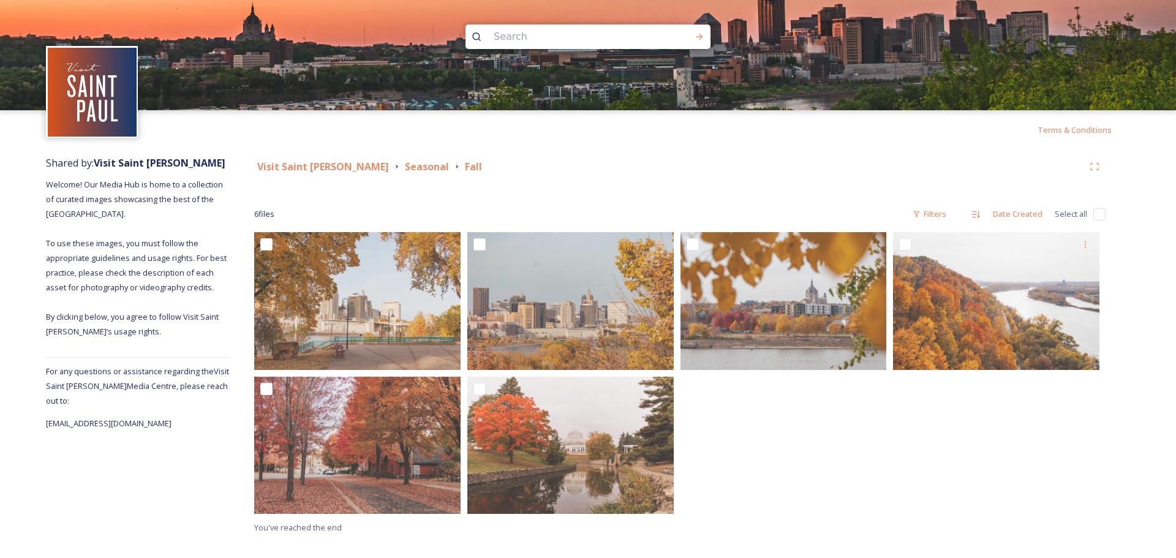
click at [405, 173] on div "Seasonal" at bounding box center [427, 166] width 44 height 15
click at [405, 166] on strong "Seasonal" at bounding box center [427, 166] width 44 height 13
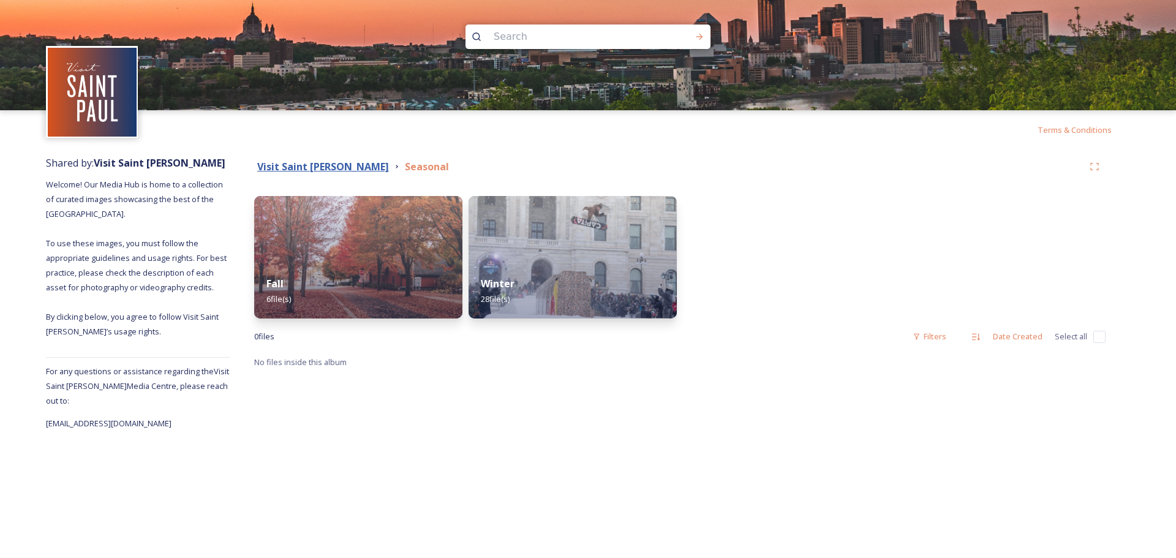
click at [300, 165] on strong "Visit Saint [PERSON_NAME]" at bounding box center [323, 166] width 132 height 13
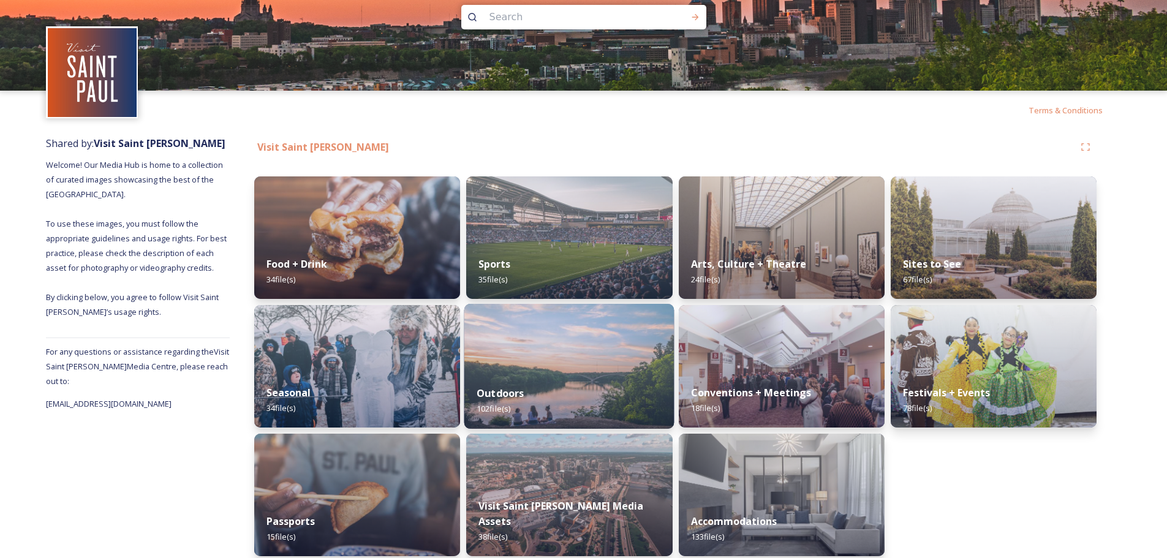
scroll to position [30, 0]
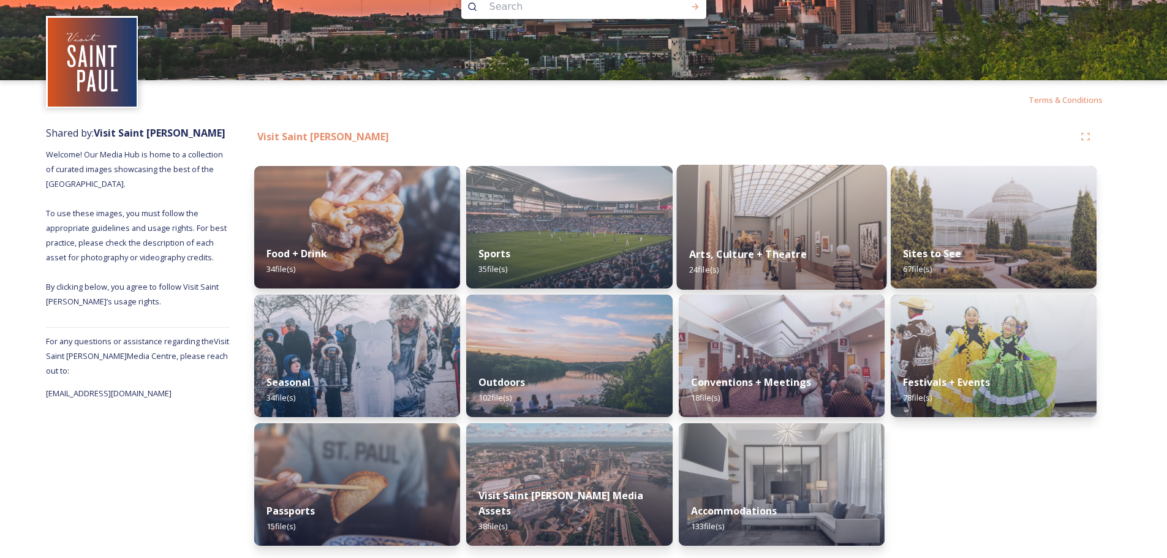
click at [781, 236] on div "Arts, Culture + Theatre 24 file(s)" at bounding box center [781, 262] width 210 height 56
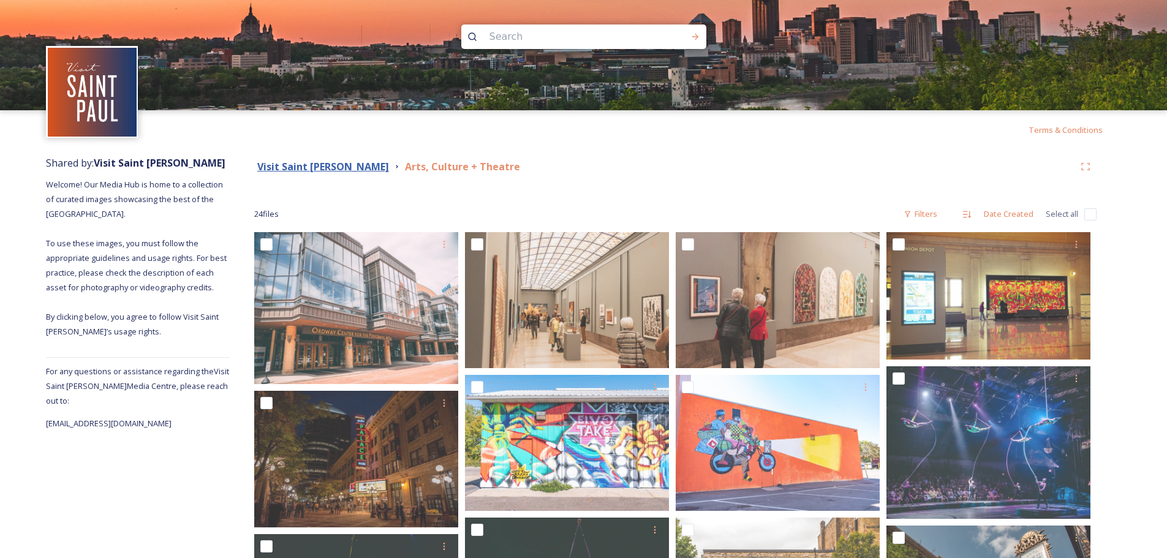
click at [317, 171] on strong "Visit Saint [PERSON_NAME]" at bounding box center [323, 166] width 132 height 13
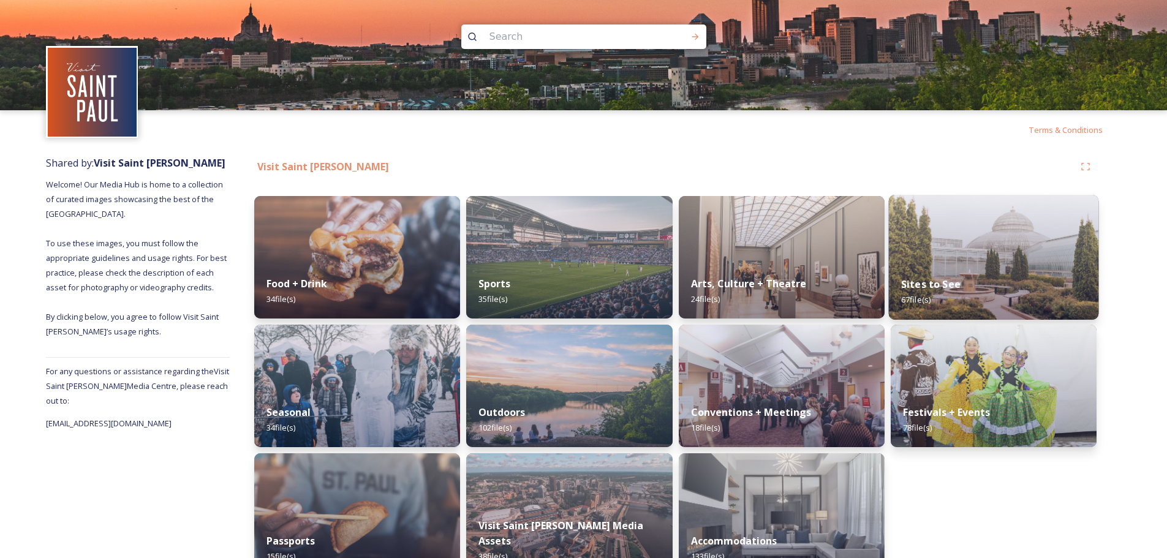
click at [1009, 268] on div "Sites to See 67 file(s)" at bounding box center [993, 292] width 210 height 56
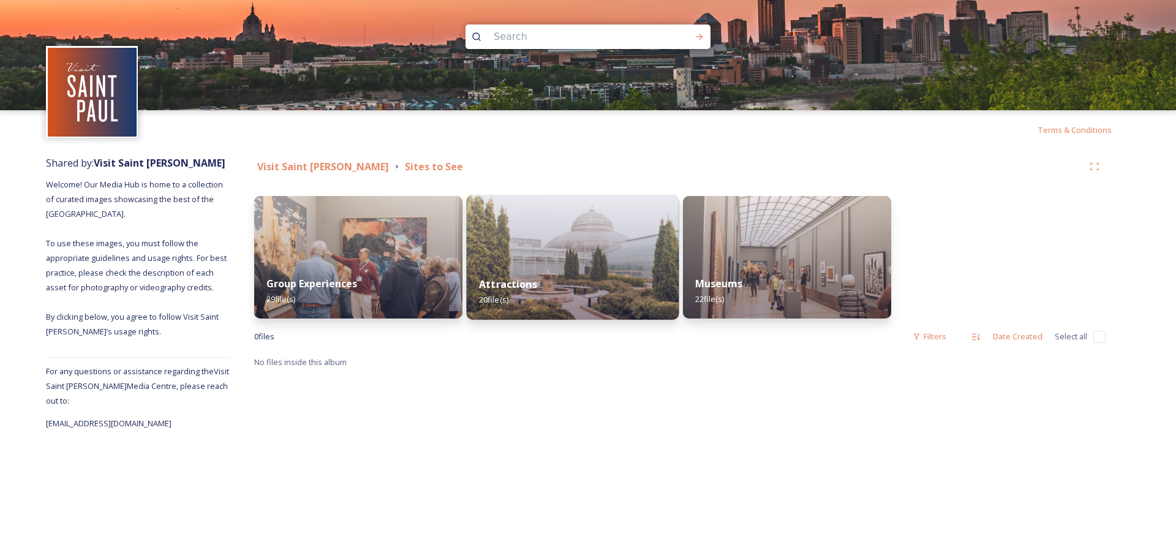
click at [577, 282] on div "Attractions 20 file(s)" at bounding box center [573, 292] width 213 height 56
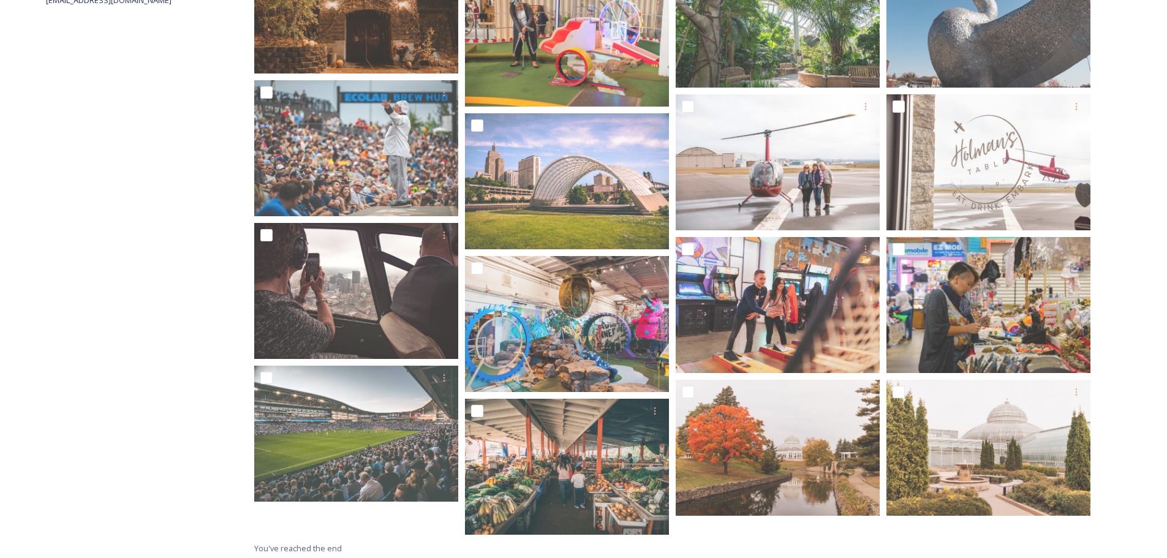
scroll to position [427, 0]
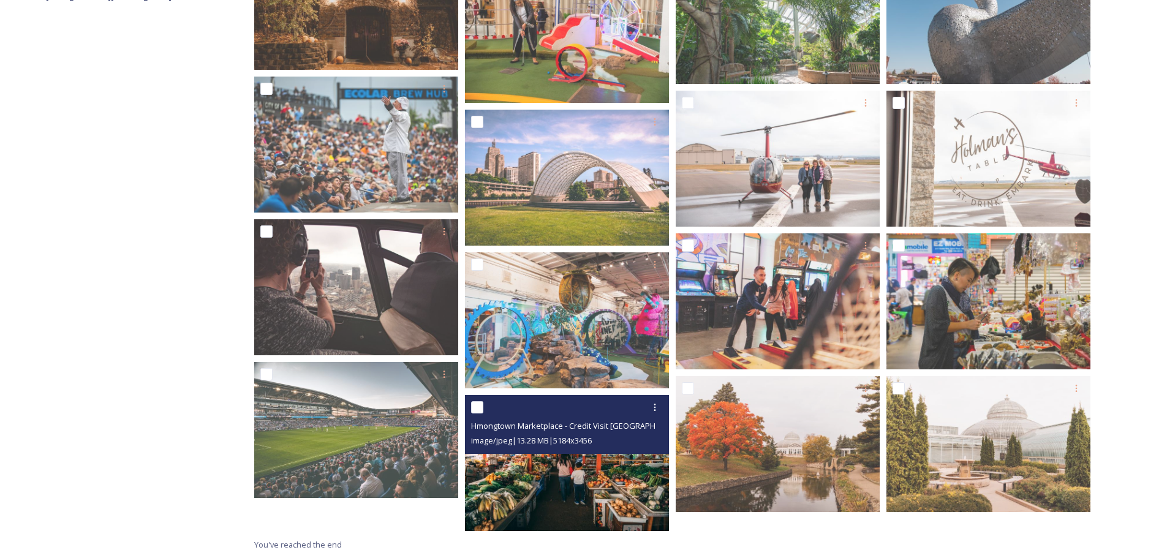
click at [538, 483] on img at bounding box center [567, 463] width 204 height 136
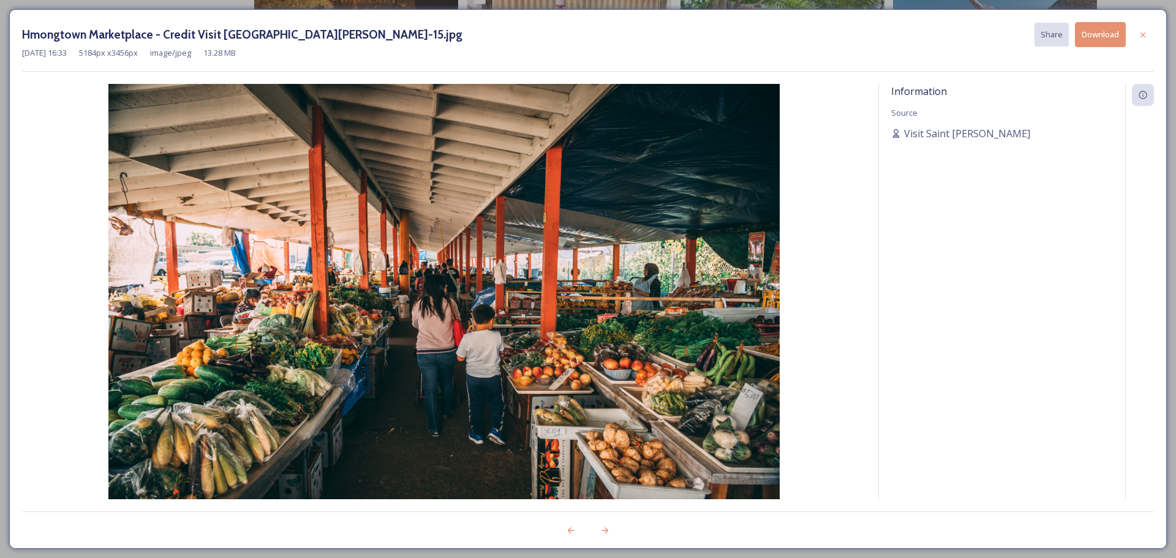
click at [1107, 39] on button "Download" at bounding box center [1100, 34] width 51 height 25
click at [1135, 32] on div at bounding box center [1143, 35] width 22 height 22
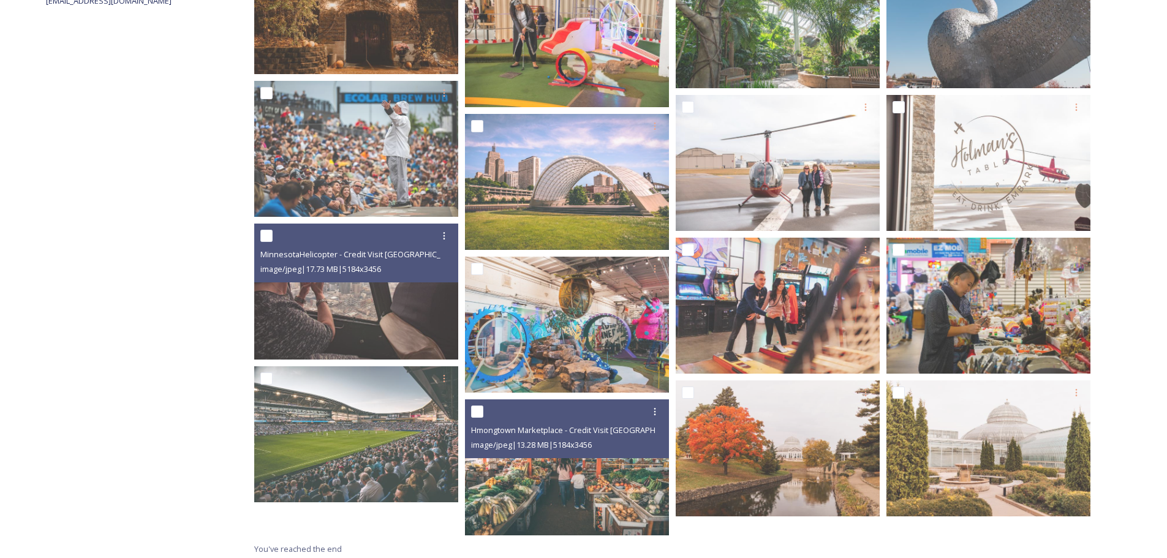
scroll to position [427, 0]
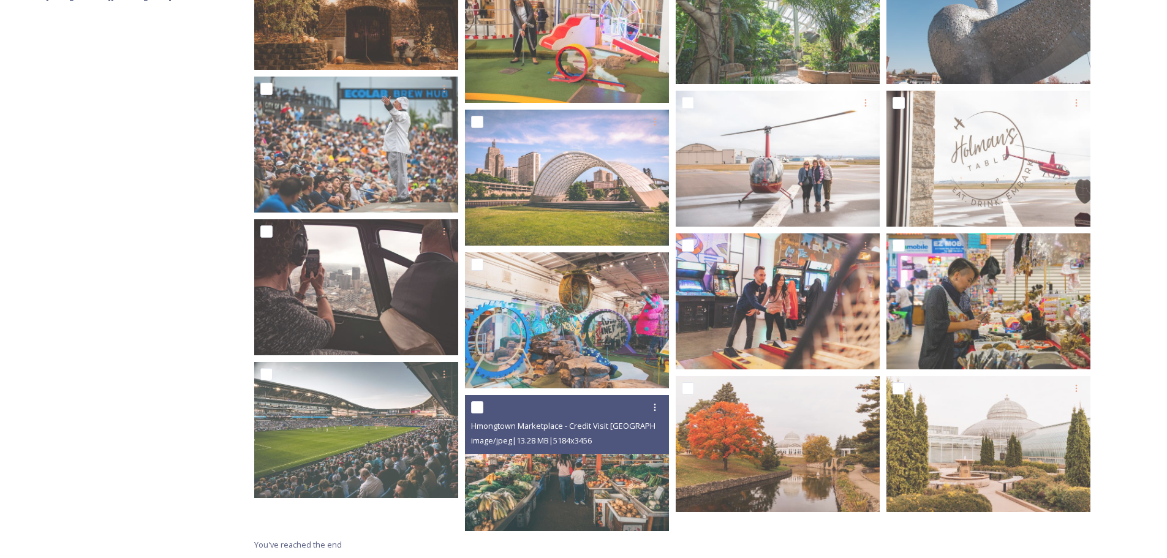
click at [148, 251] on div "Shared by: Visit Saint [PERSON_NAME] Welcome! Our Media Hub is home to a collec…" at bounding box center [138, 140] width 184 height 835
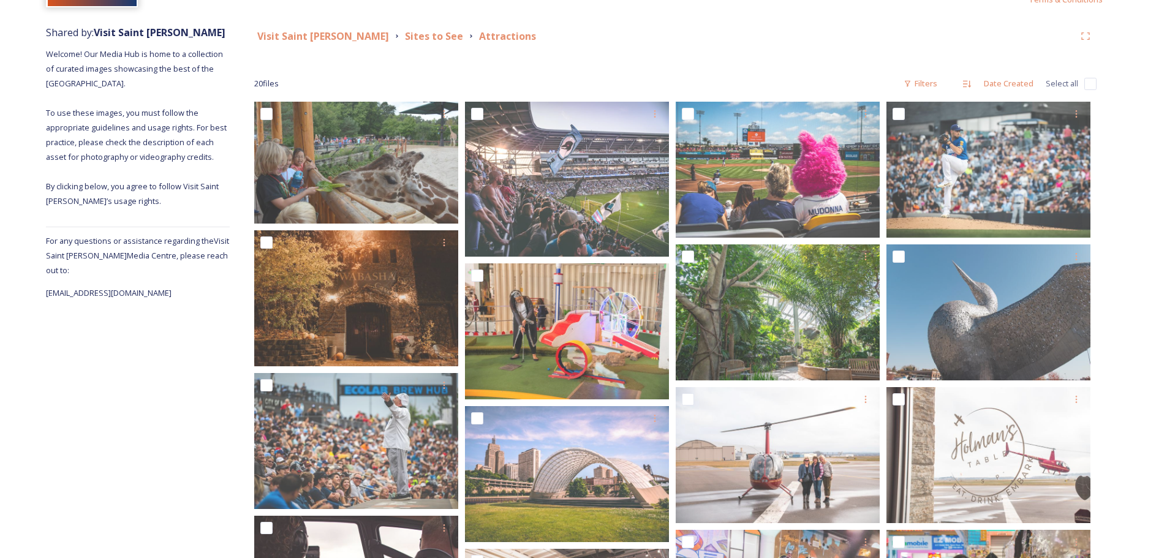
scroll to position [0, 0]
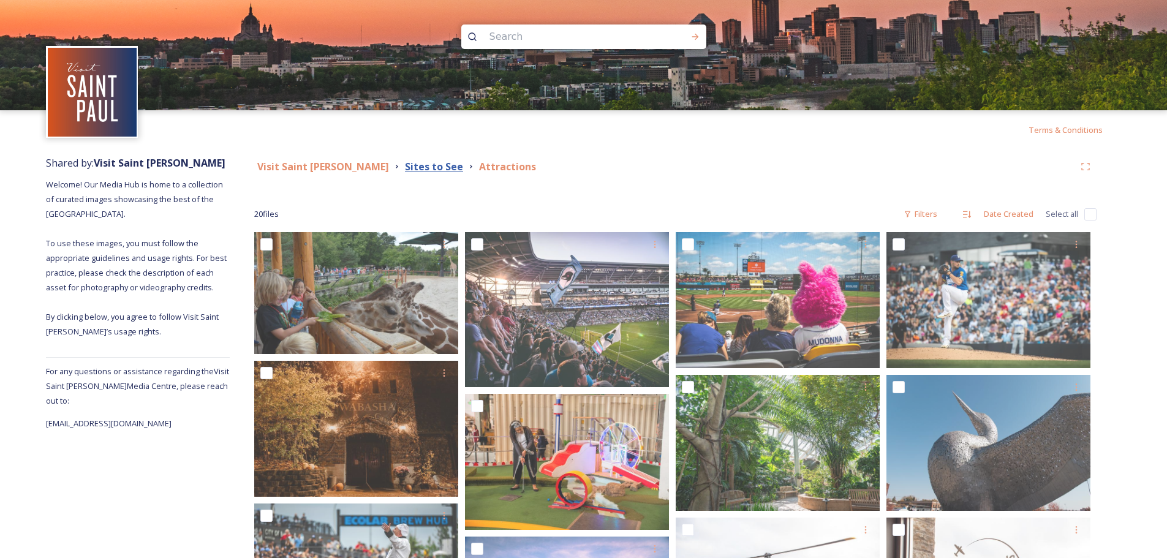
click at [405, 165] on strong "Sites to See" at bounding box center [434, 166] width 58 height 13
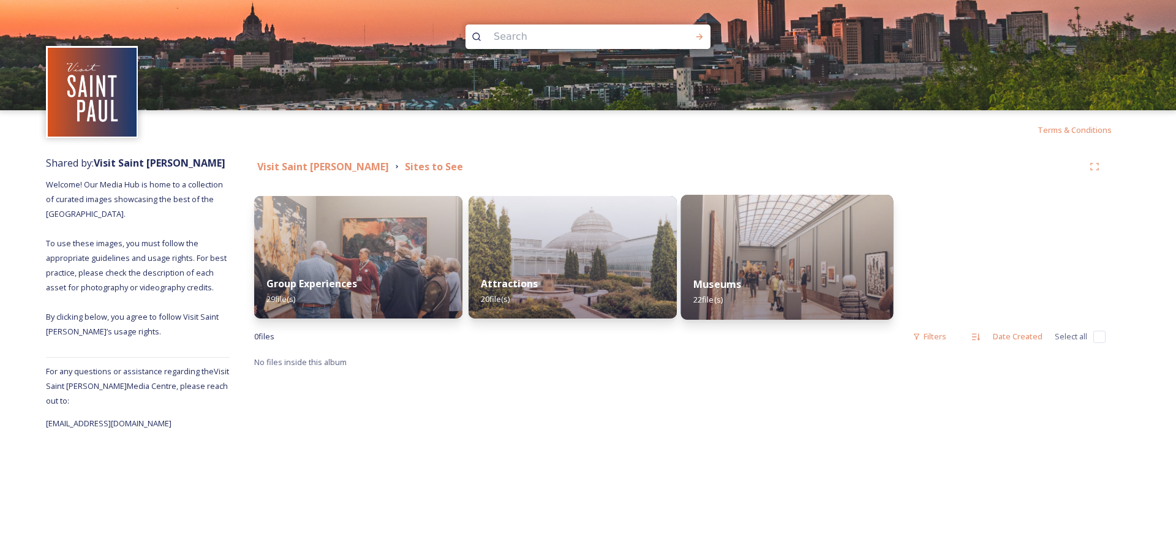
click at [748, 287] on div "Museums 22 file(s)" at bounding box center [787, 292] width 213 height 56
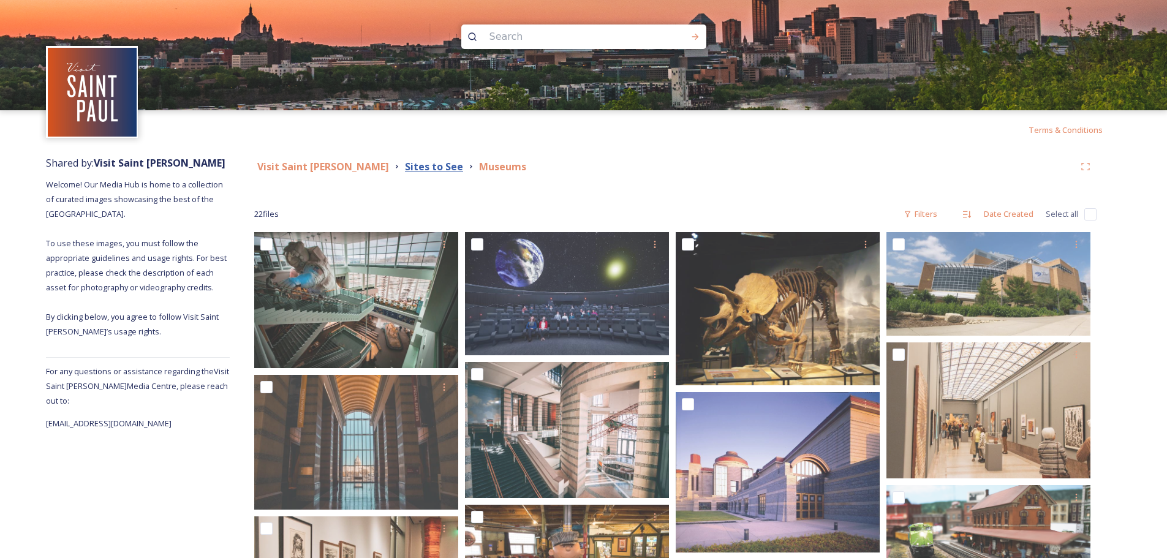
click at [405, 170] on strong "Sites to See" at bounding box center [434, 166] width 58 height 13
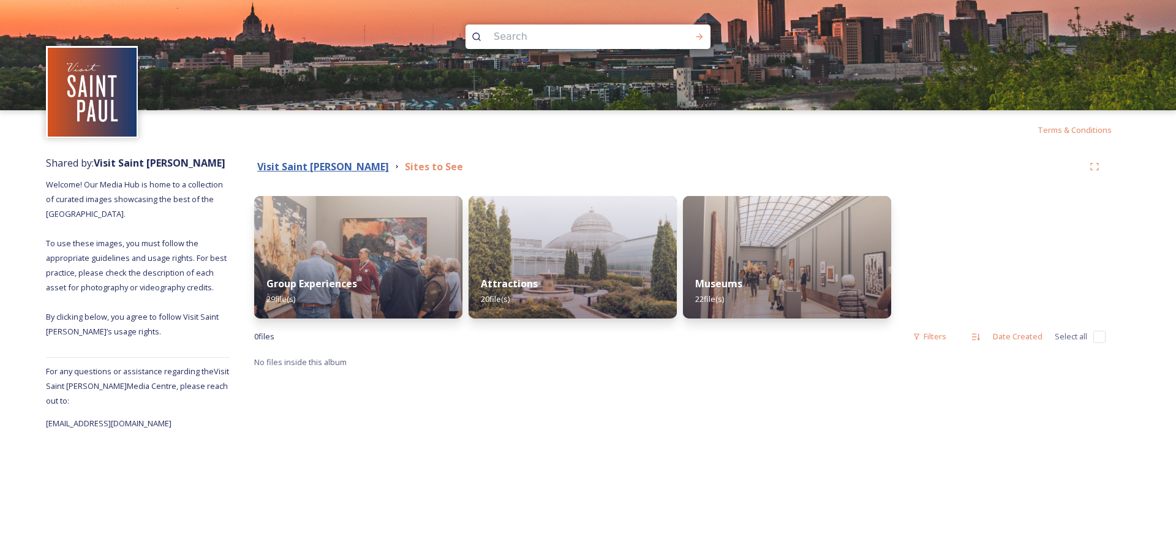
click at [282, 168] on strong "Visit Saint [PERSON_NAME]" at bounding box center [323, 166] width 132 height 13
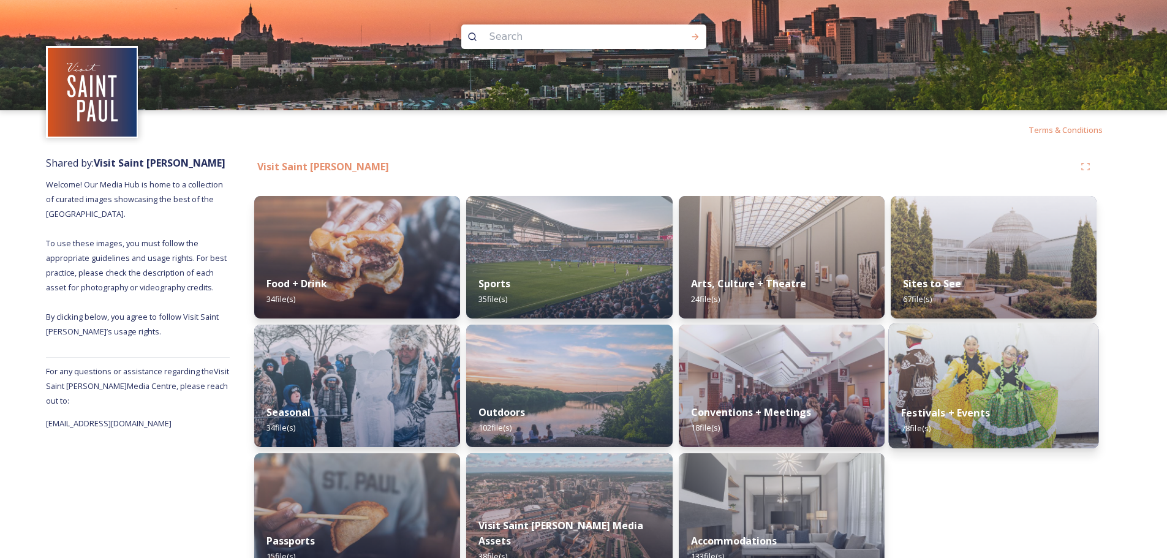
click at [968, 385] on img at bounding box center [993, 385] width 210 height 125
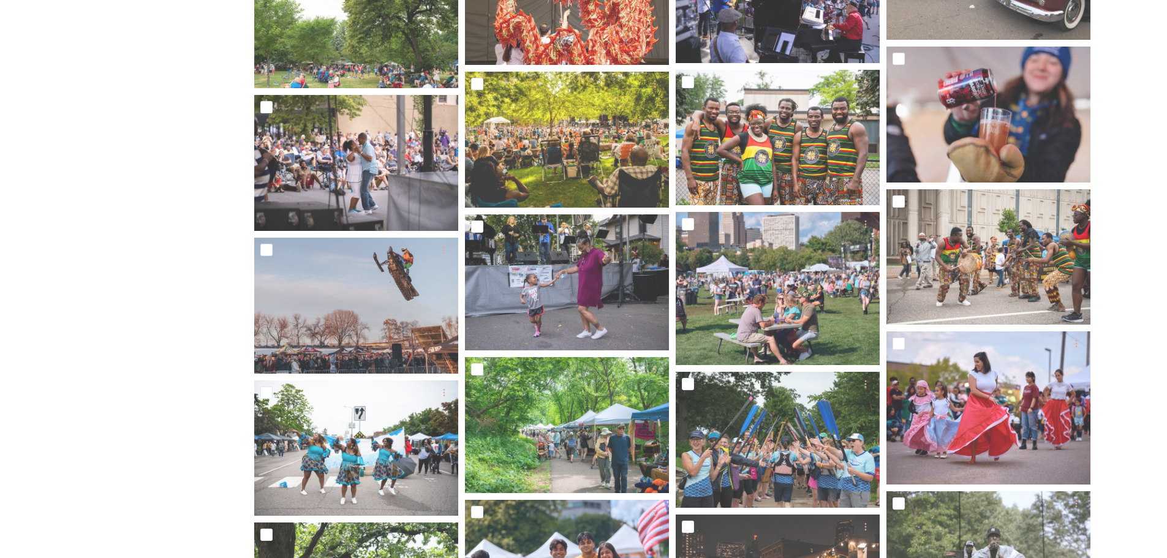
scroll to position [2327, 0]
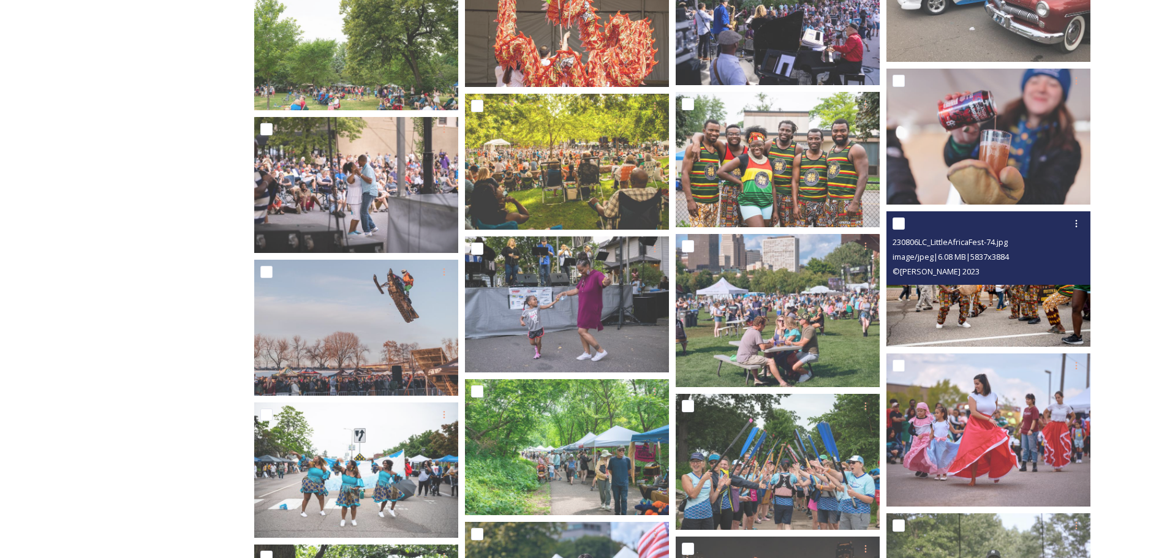
click at [1024, 309] on img at bounding box center [988, 279] width 204 height 136
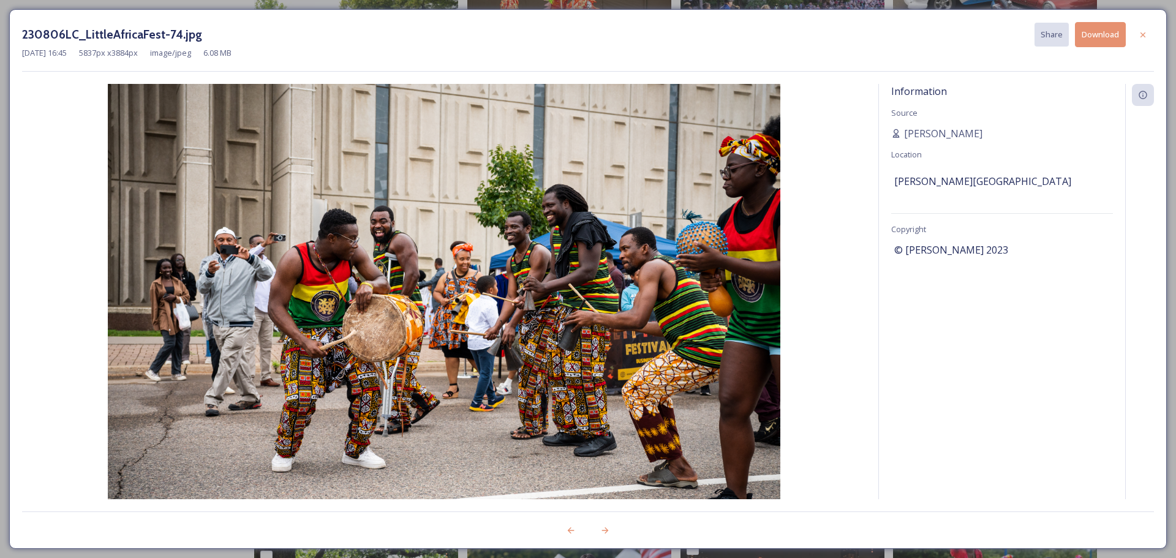
click at [1102, 38] on button "Download" at bounding box center [1100, 34] width 51 height 25
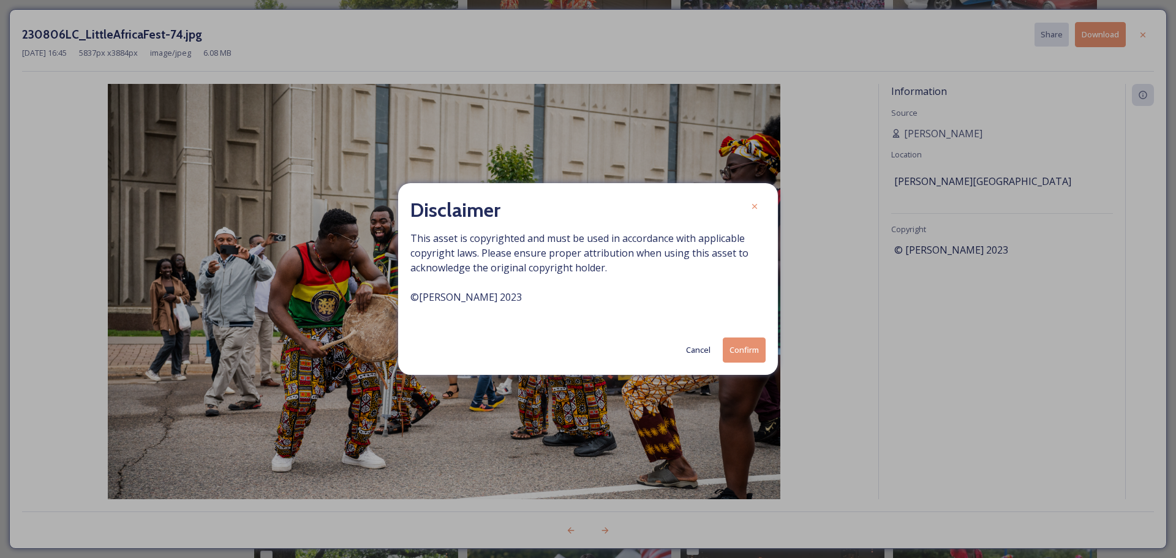
click at [700, 349] on button "Cancel" at bounding box center [698, 350] width 37 height 24
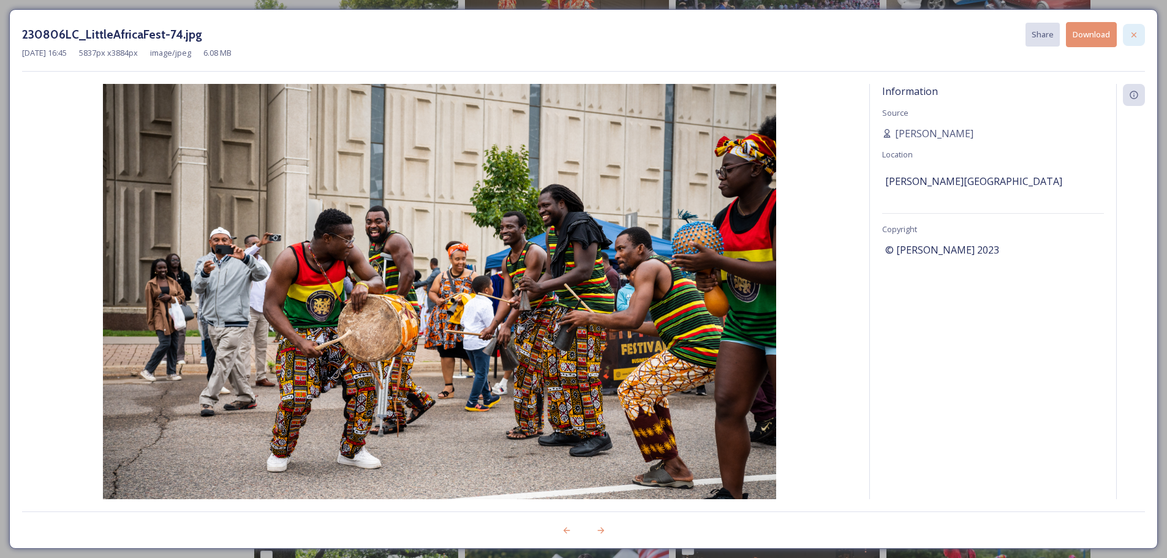
click at [1131, 34] on icon at bounding box center [1134, 35] width 10 height 10
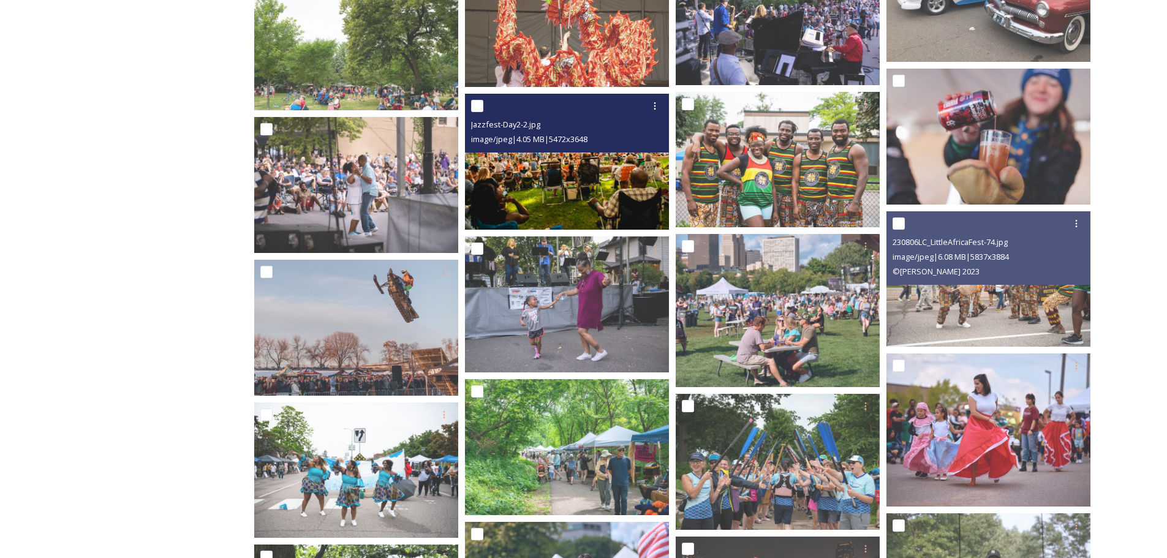
click at [578, 188] on img at bounding box center [567, 161] width 204 height 136
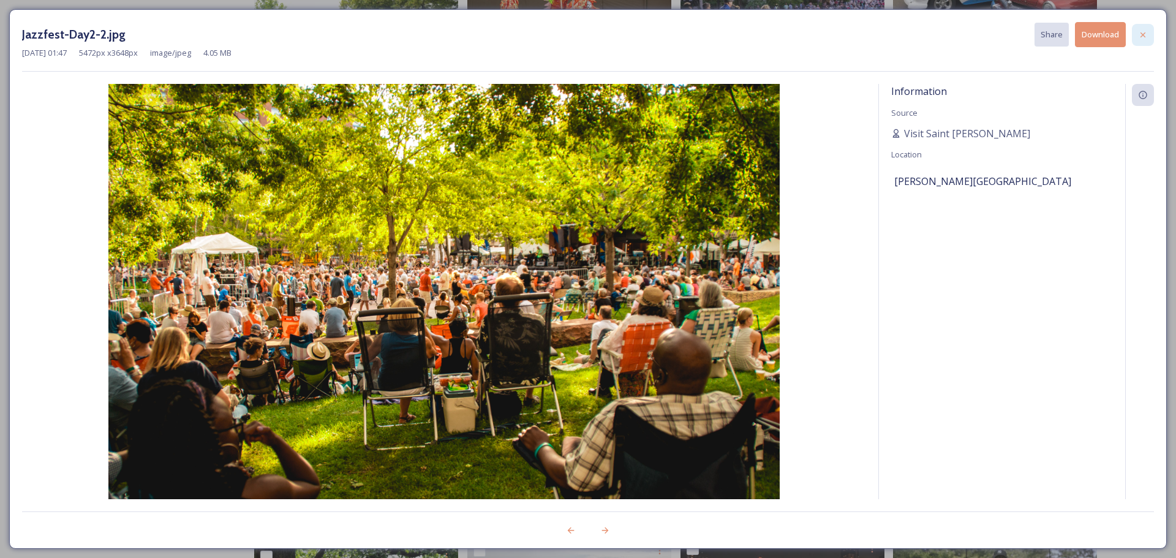
click at [1146, 32] on icon at bounding box center [1143, 35] width 10 height 10
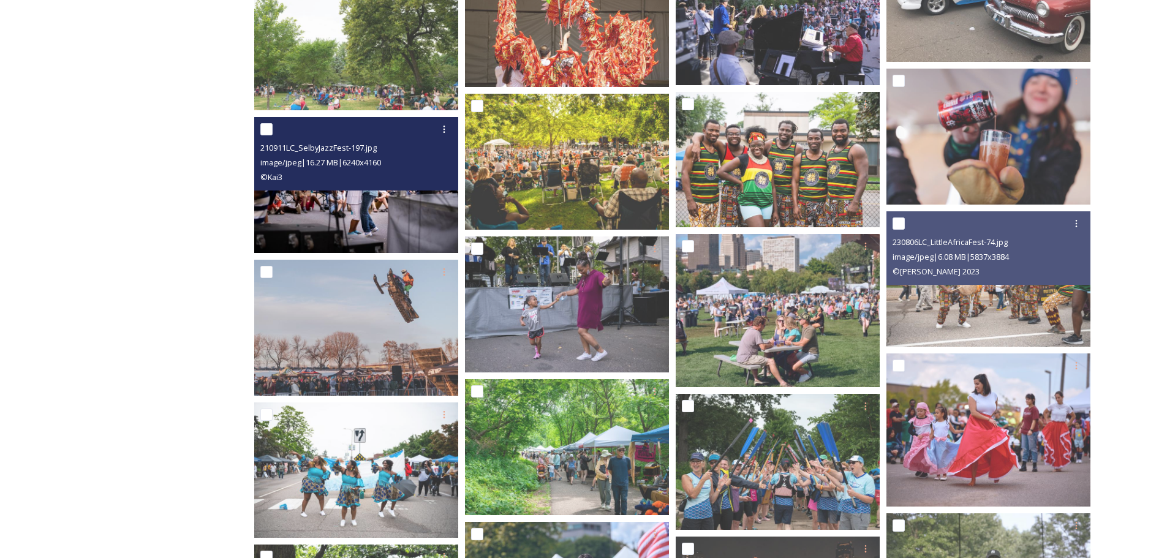
click at [422, 211] on img at bounding box center [356, 184] width 204 height 136
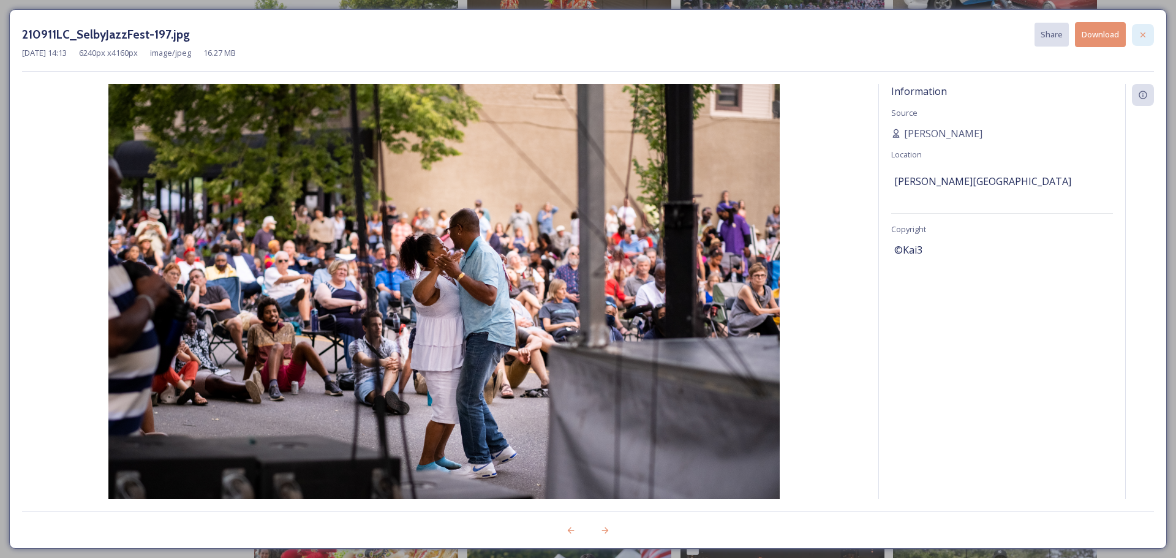
click at [1149, 29] on div at bounding box center [1143, 35] width 22 height 22
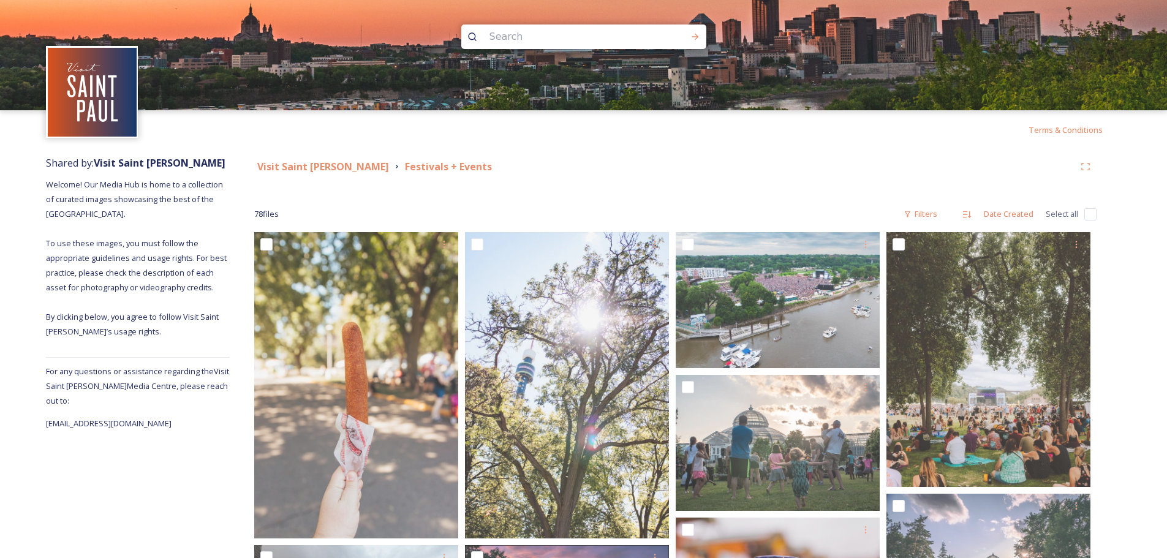
scroll to position [61, 0]
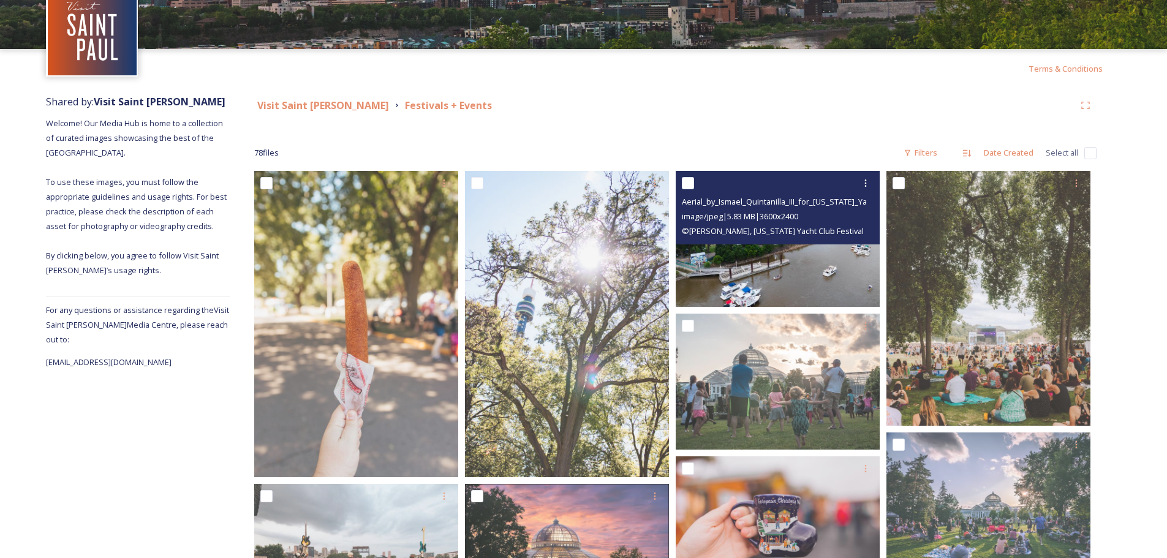
click at [817, 278] on img at bounding box center [778, 239] width 204 height 136
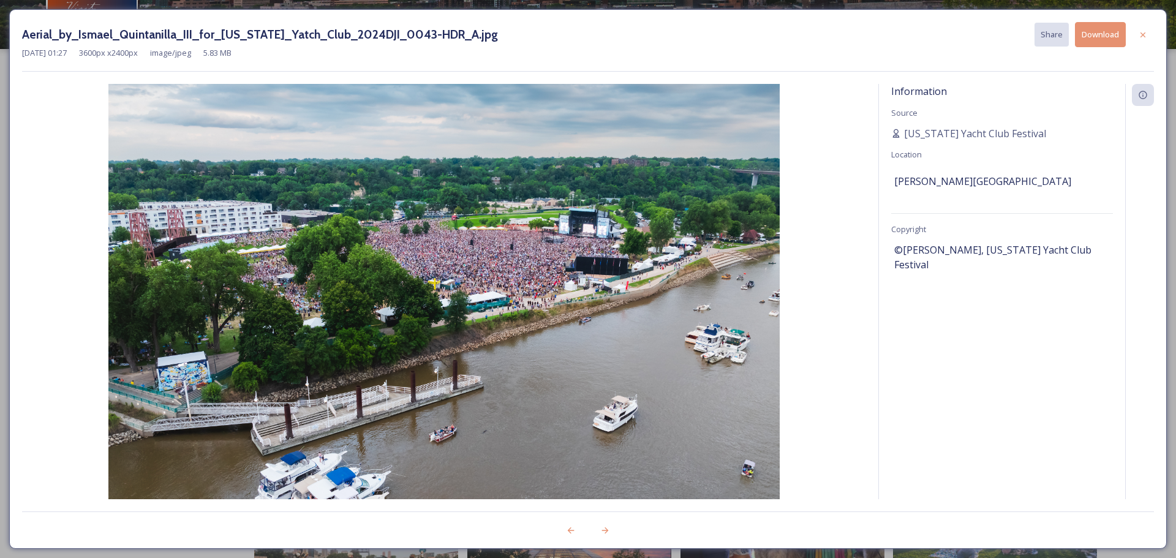
click at [1099, 37] on button "Download" at bounding box center [1100, 34] width 51 height 25
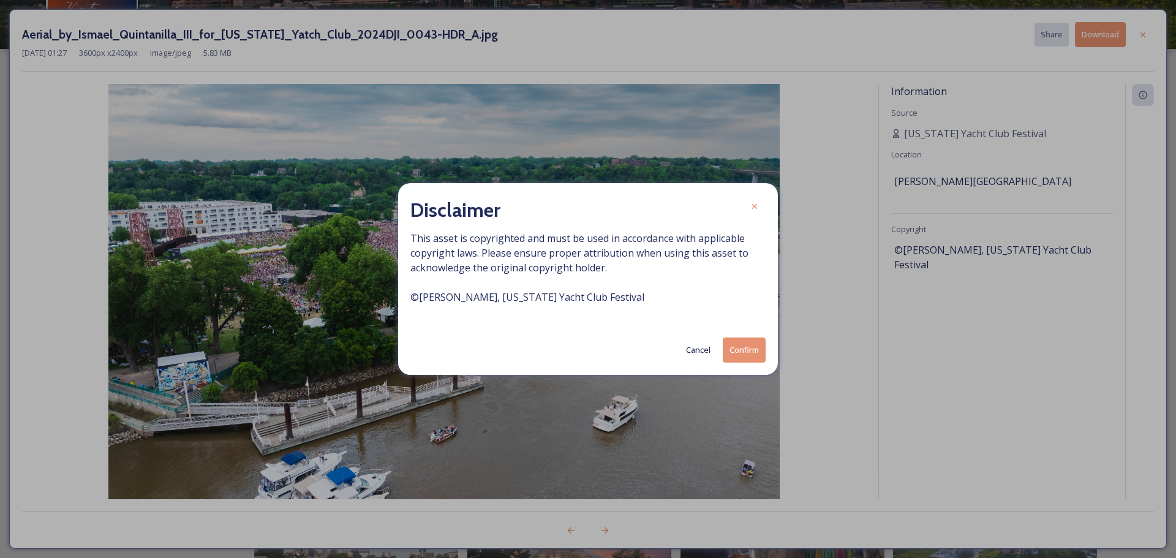
click at [699, 346] on button "Cancel" at bounding box center [698, 350] width 37 height 24
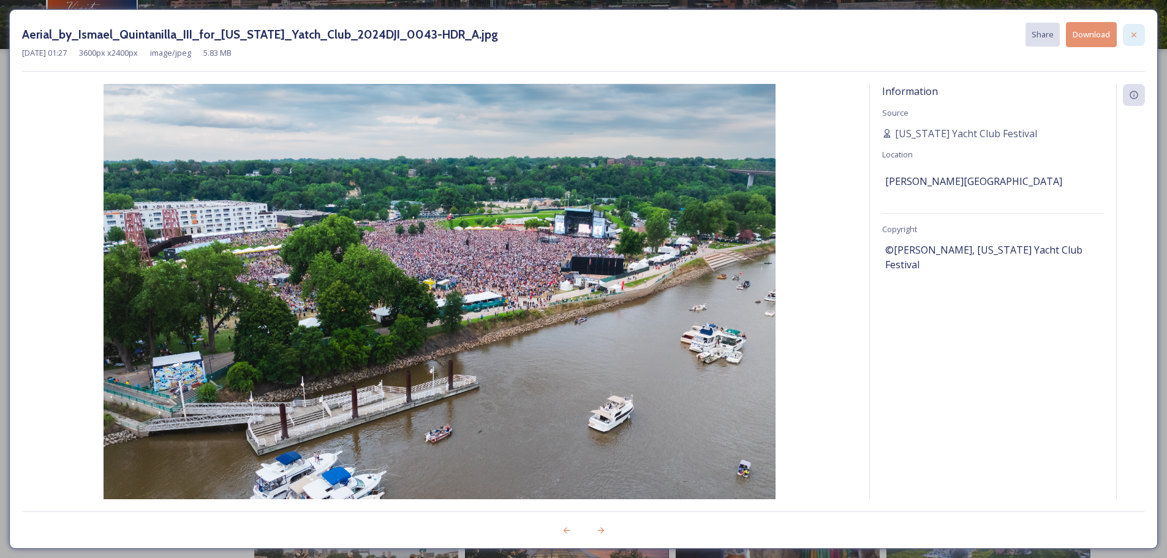
click at [1137, 32] on icon at bounding box center [1134, 35] width 10 height 10
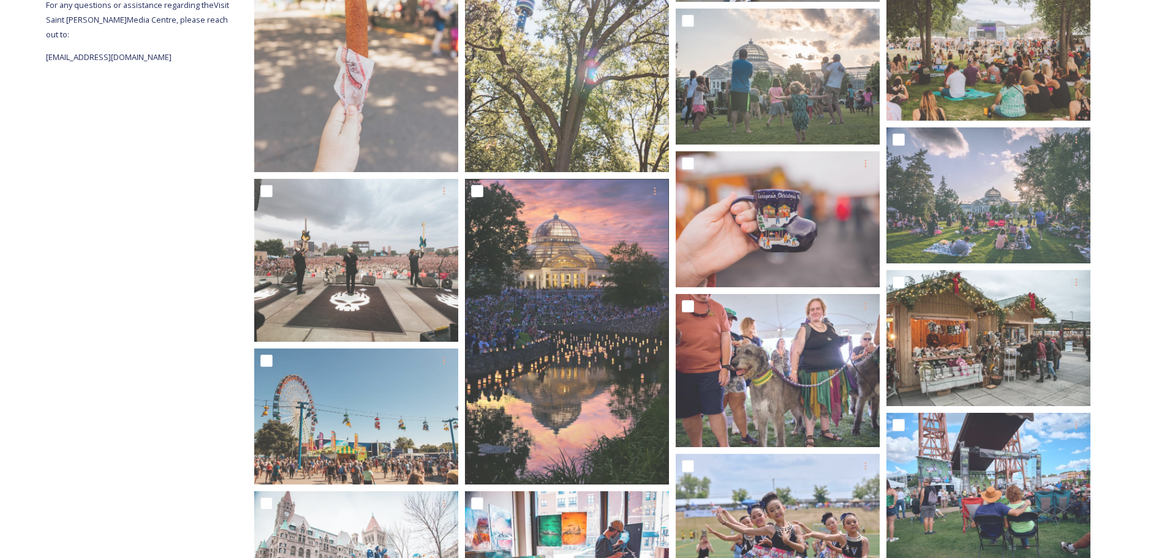
scroll to position [429, 0]
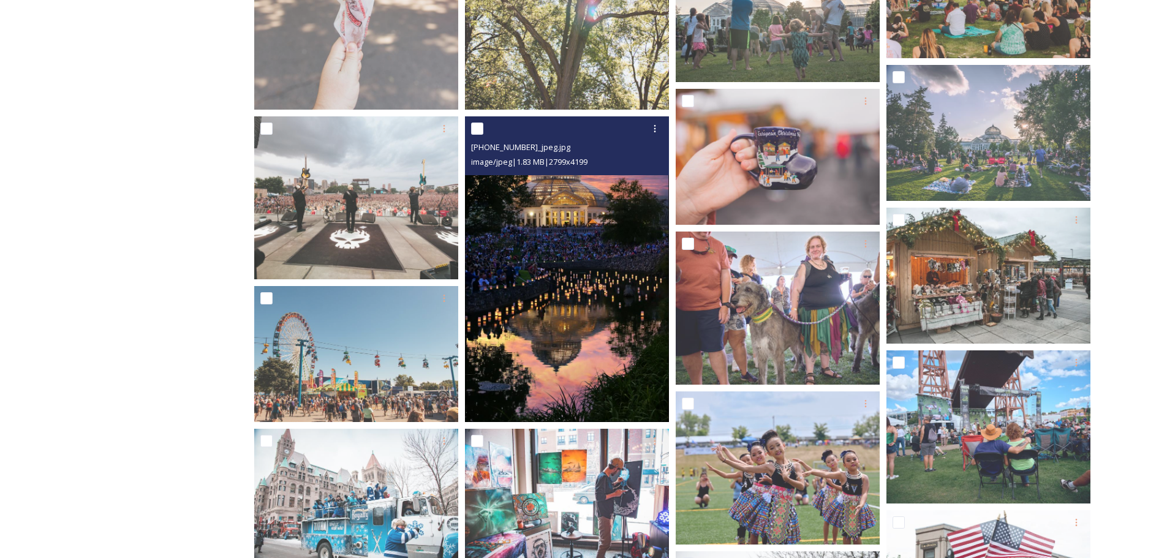
click at [583, 392] on img at bounding box center [567, 269] width 204 height 306
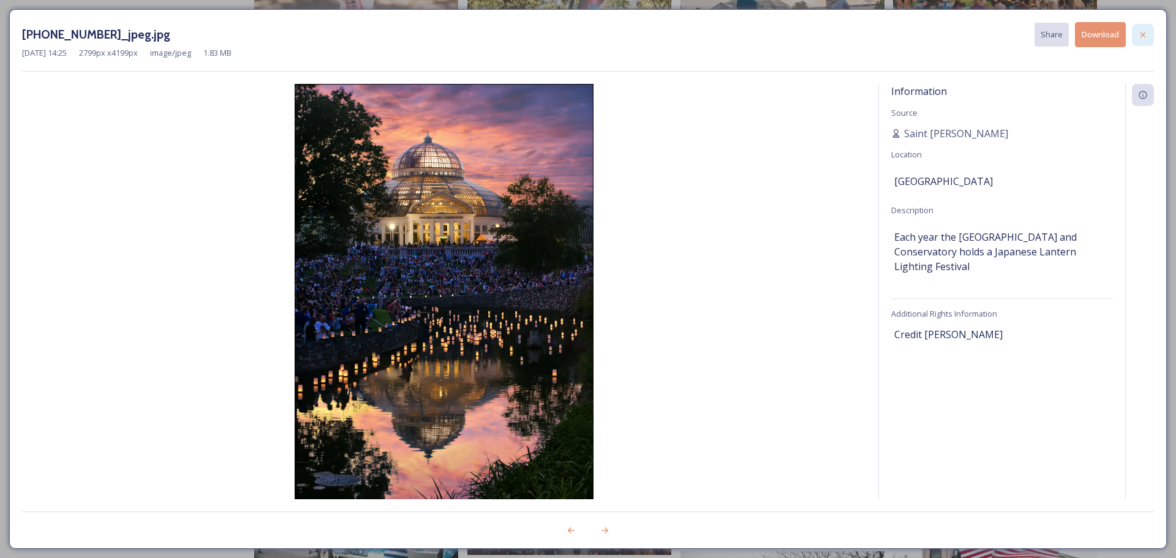
click at [1147, 37] on icon at bounding box center [1143, 35] width 10 height 10
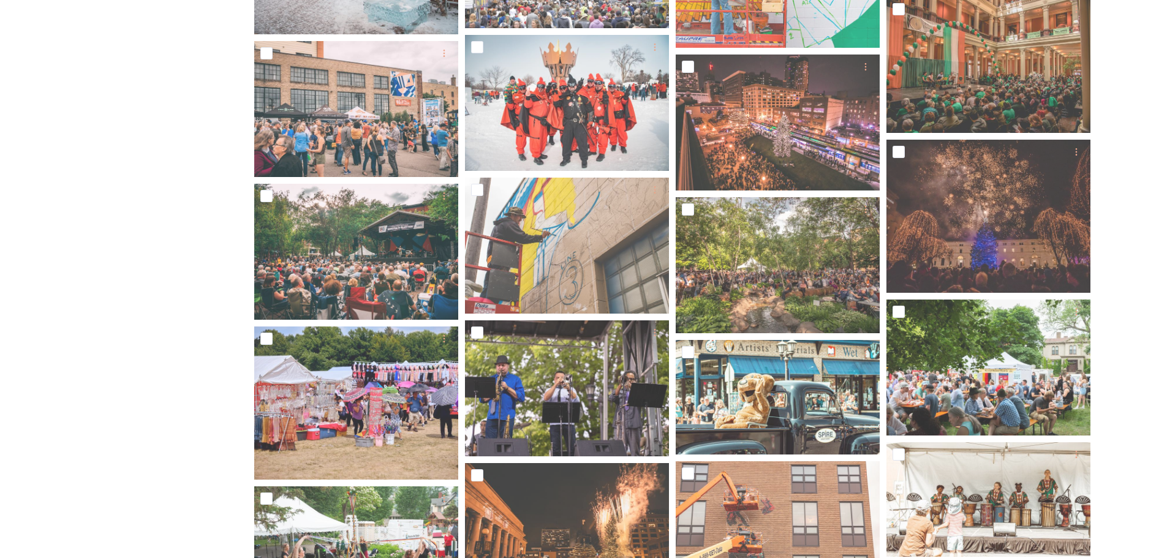
scroll to position [1531, 0]
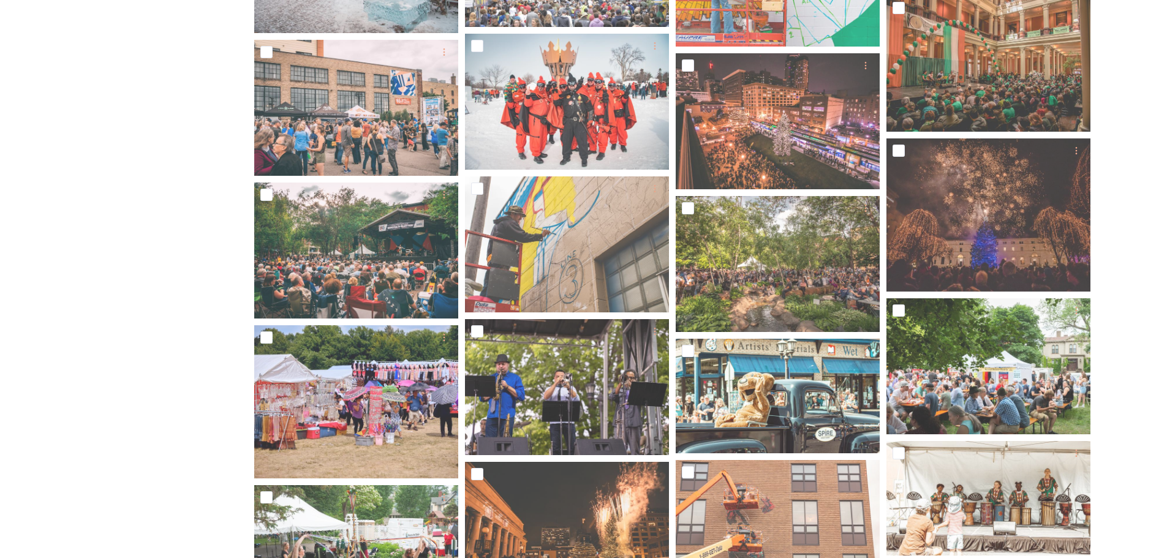
click at [135, 336] on div "Shared by: Visit Saint [PERSON_NAME] Welcome! Our Media Hub is home to a collec…" at bounding box center [138, 288] width 184 height 3341
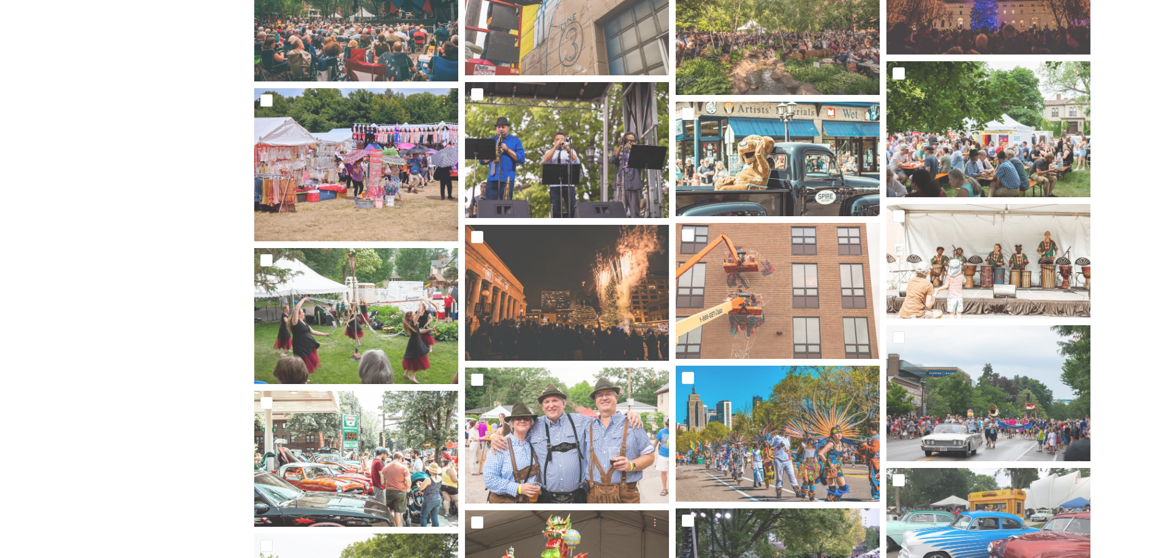
scroll to position [1776, 0]
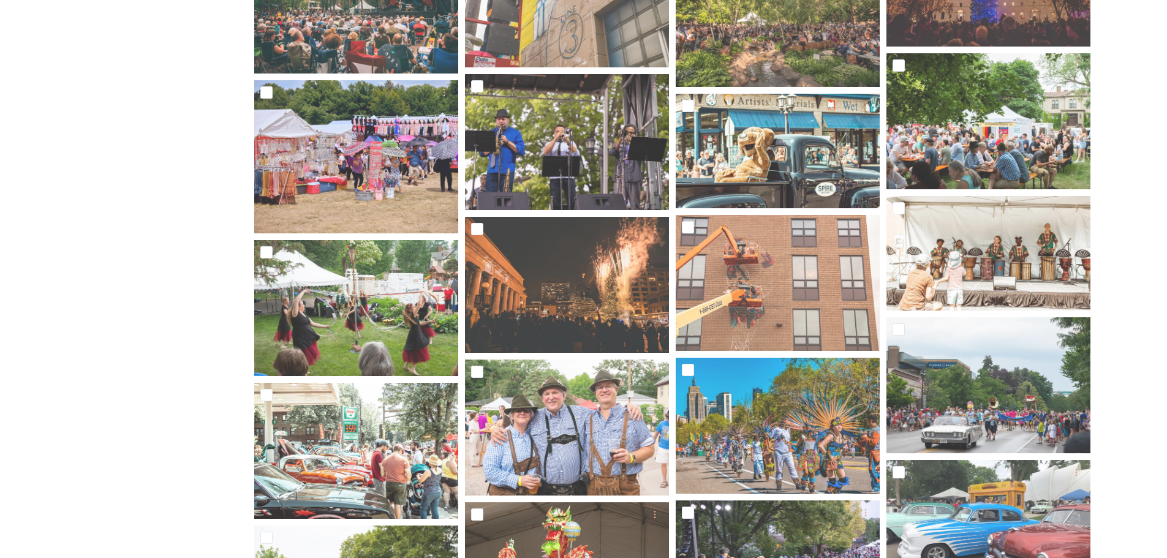
click at [212, 256] on div "Shared by: Visit Saint [PERSON_NAME] Welcome! Our Media Hub is home to a collec…" at bounding box center [138, 43] width 184 height 3341
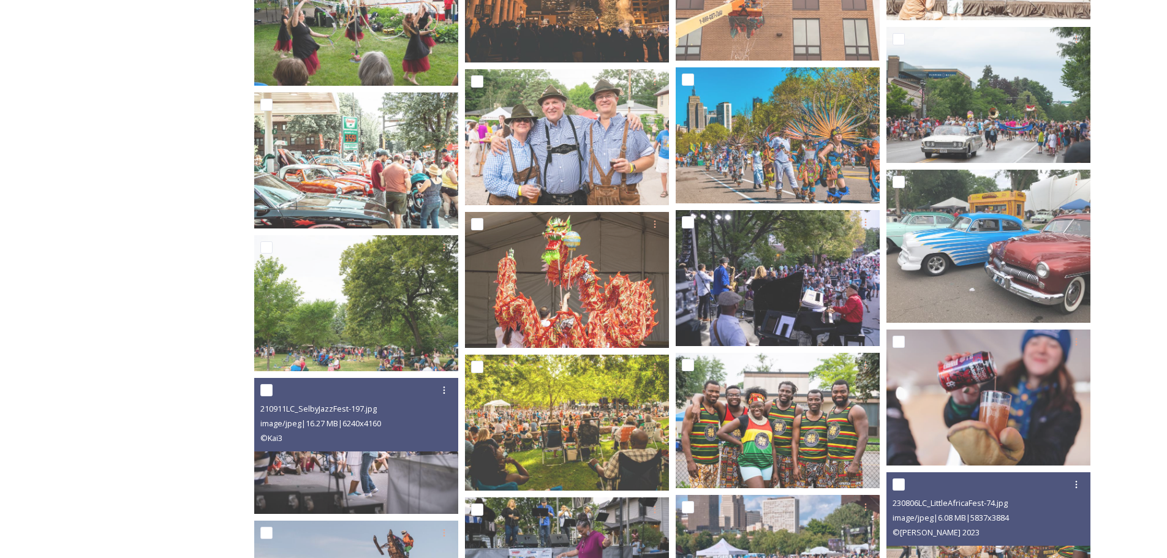
scroll to position [2082, 0]
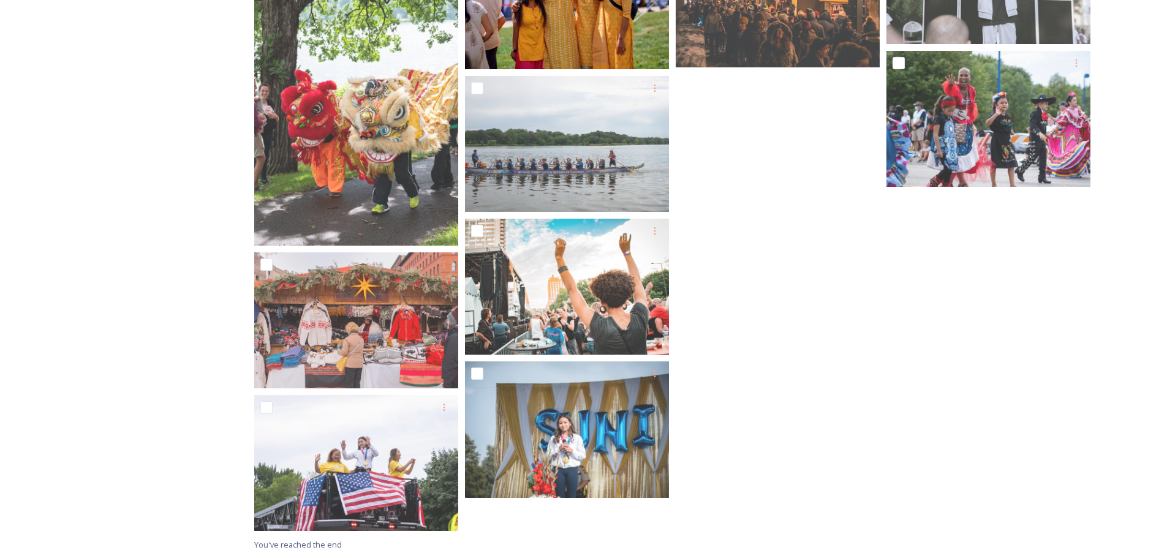
scroll to position [2749, 0]
